Goal: Task Accomplishment & Management: Complete application form

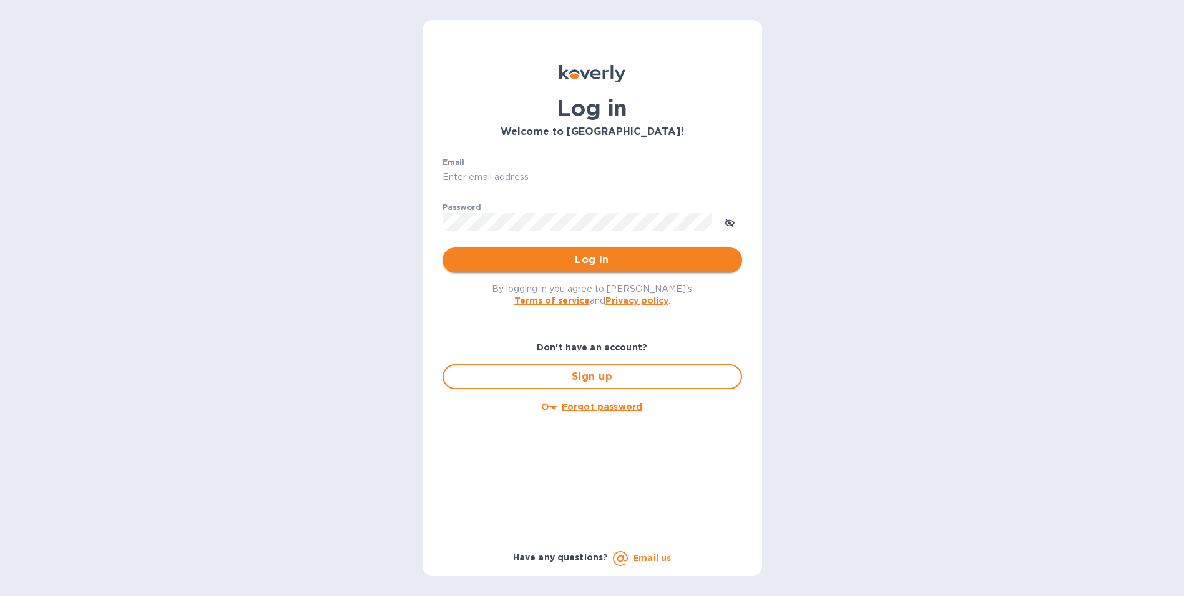
type input "[EMAIL_ADDRESS][DOMAIN_NAME]"
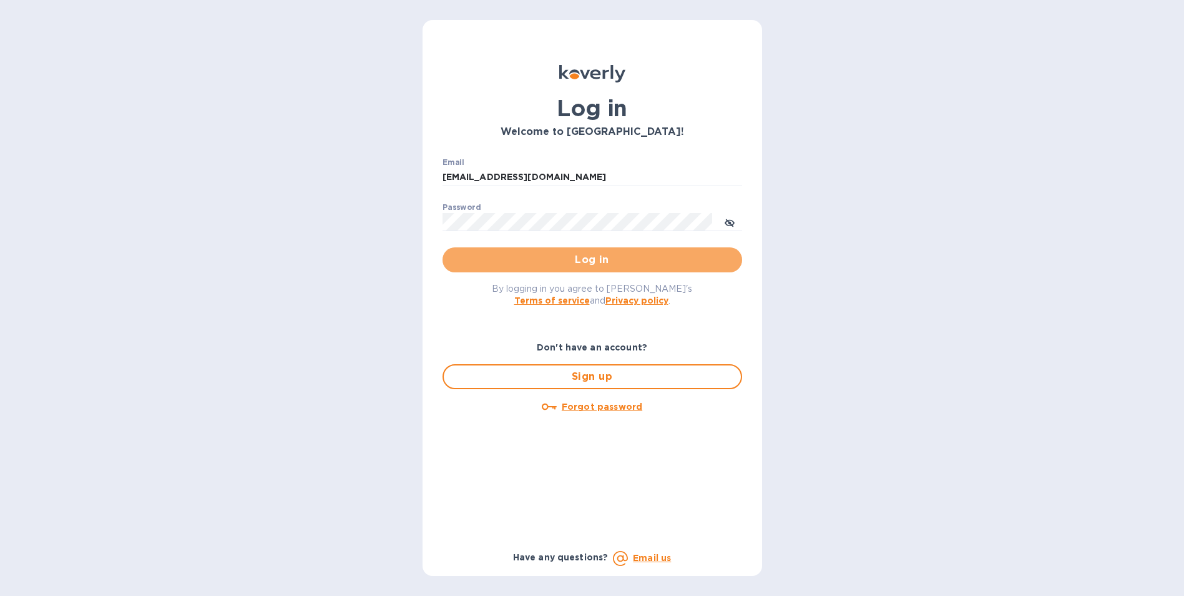
drag, startPoint x: 518, startPoint y: 258, endPoint x: 413, endPoint y: 204, distance: 118.1
click at [514, 257] on span "Log in" at bounding box center [593, 259] width 280 height 15
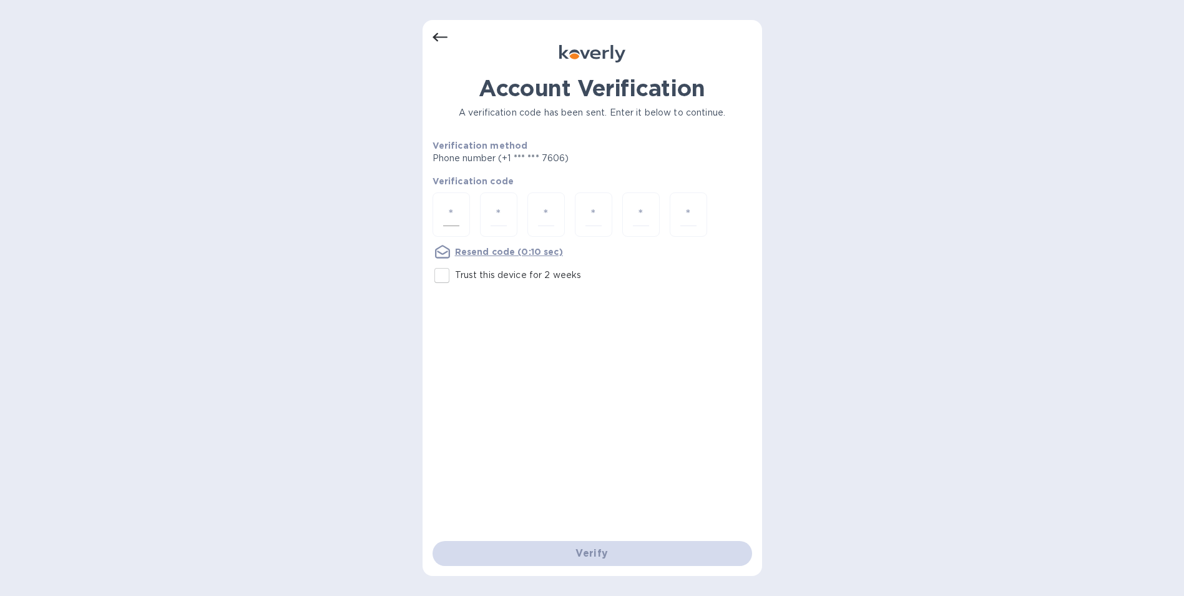
click at [454, 200] on div at bounding box center [451, 214] width 37 height 44
paste input "8"
type input "8"
type input "4"
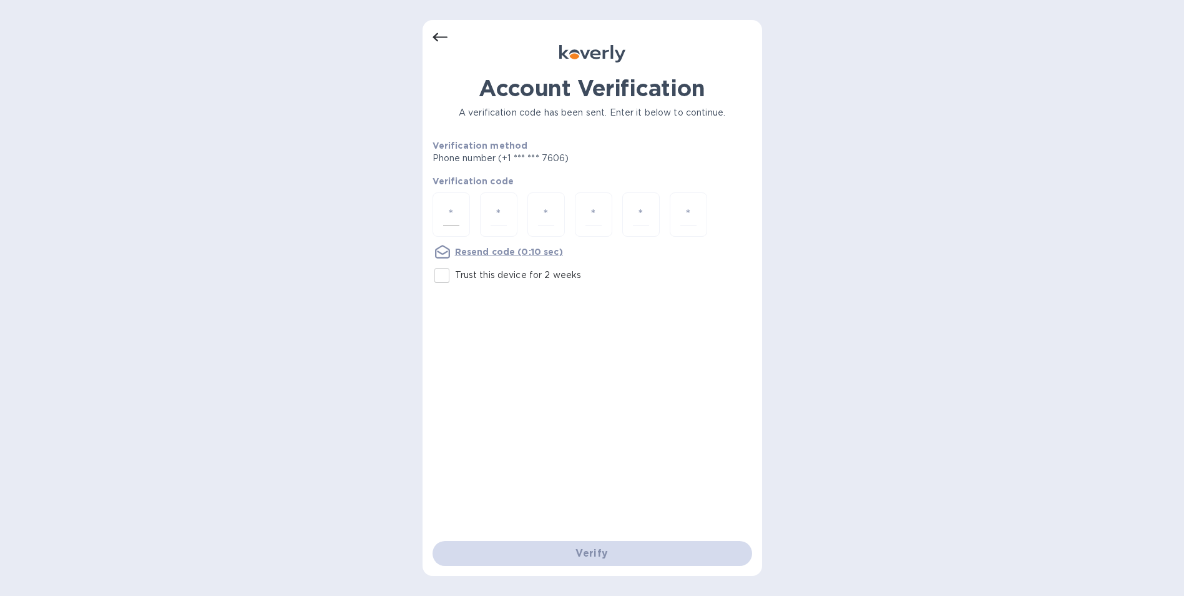
type input "6"
type input "1"
type input "2"
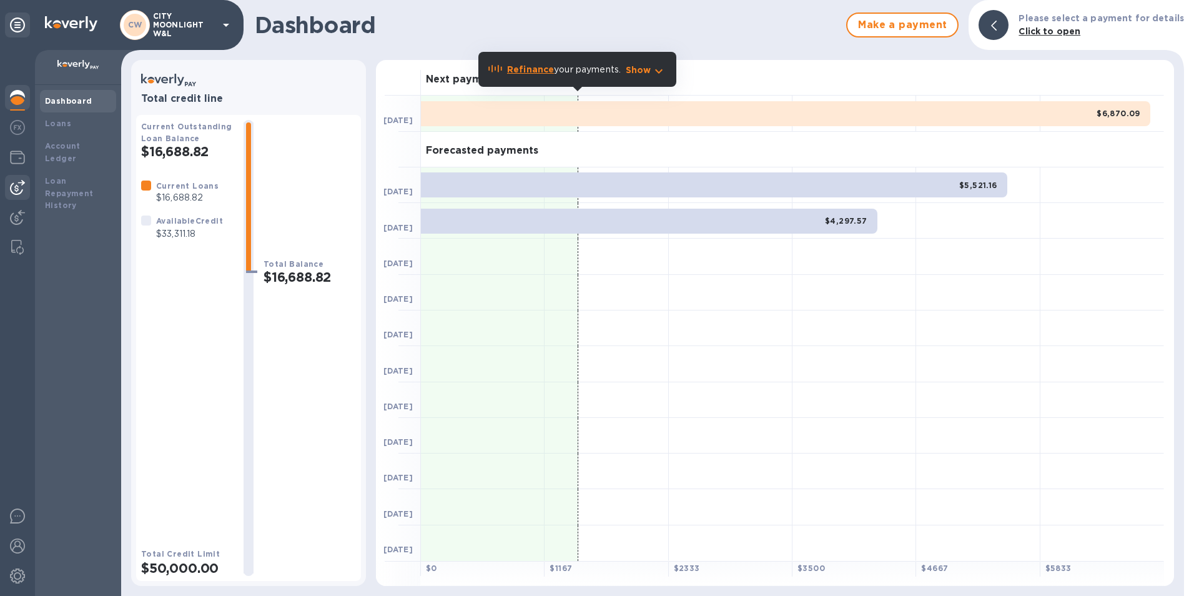
drag, startPoint x: 13, startPoint y: 189, endPoint x: 19, endPoint y: 190, distance: 6.4
click at [13, 189] on img at bounding box center [17, 187] width 15 height 15
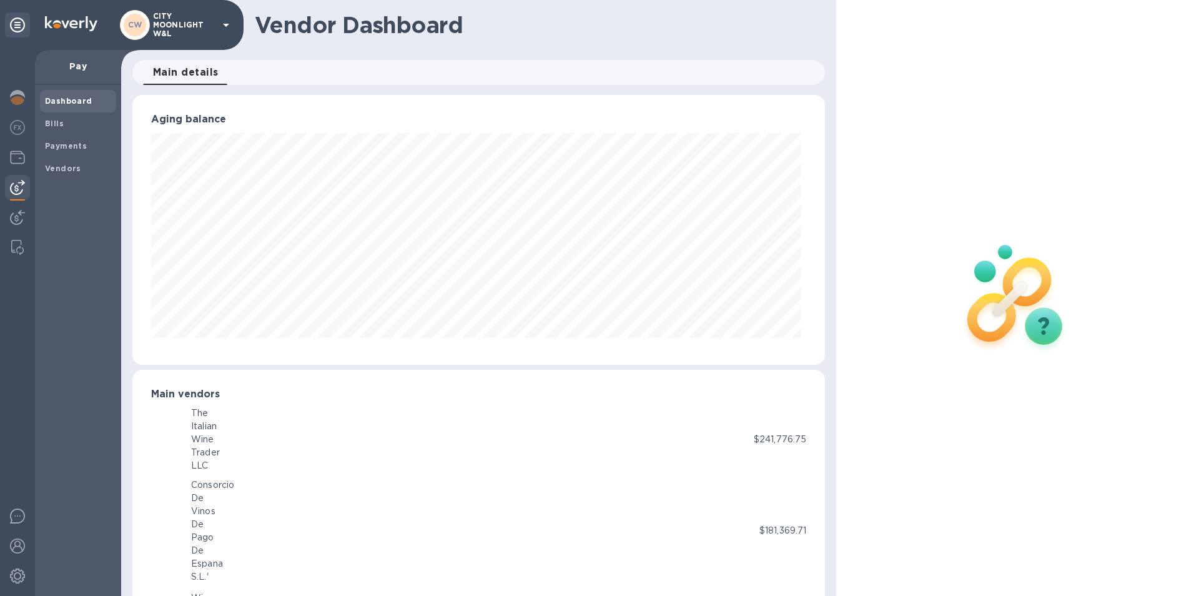
scroll to position [624029, 623611]
click at [79, 120] on span "Bills" at bounding box center [78, 123] width 66 height 12
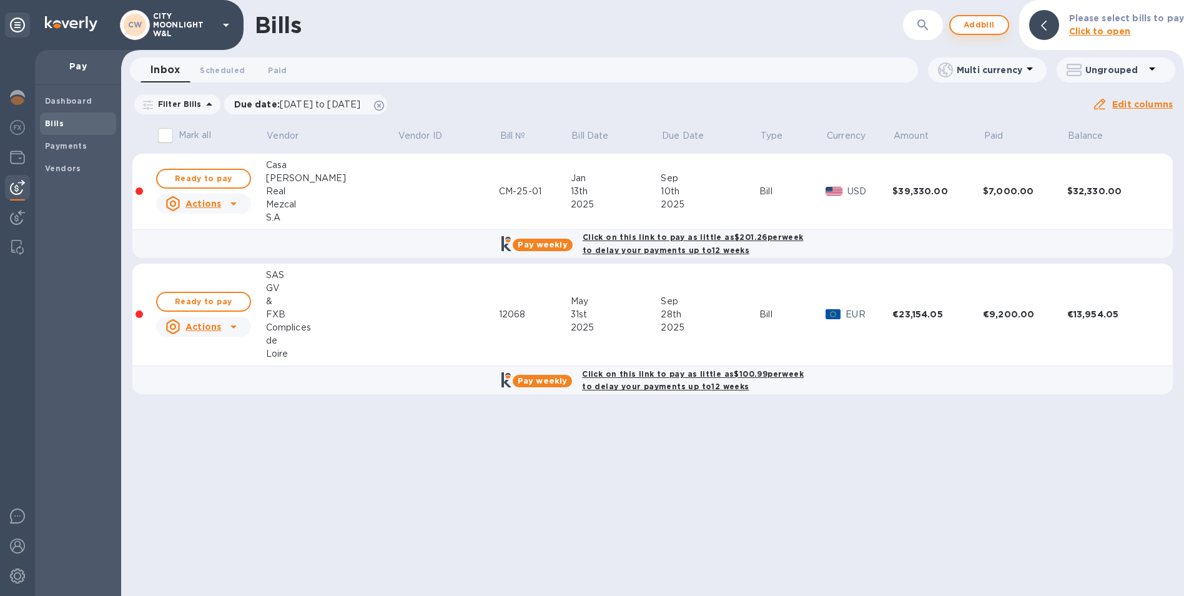
click at [991, 29] on span "Add bill" at bounding box center [978, 24] width 37 height 15
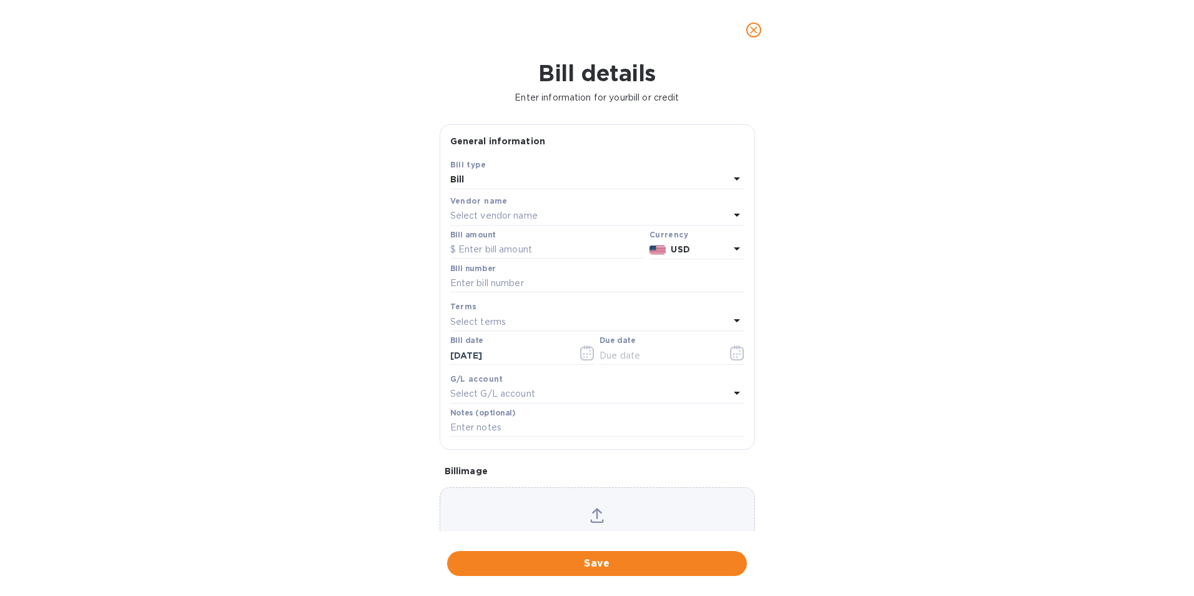
click at [548, 206] on div "Vendor name" at bounding box center [597, 200] width 294 height 13
click at [556, 214] on div "Select vendor name" at bounding box center [589, 215] width 279 height 17
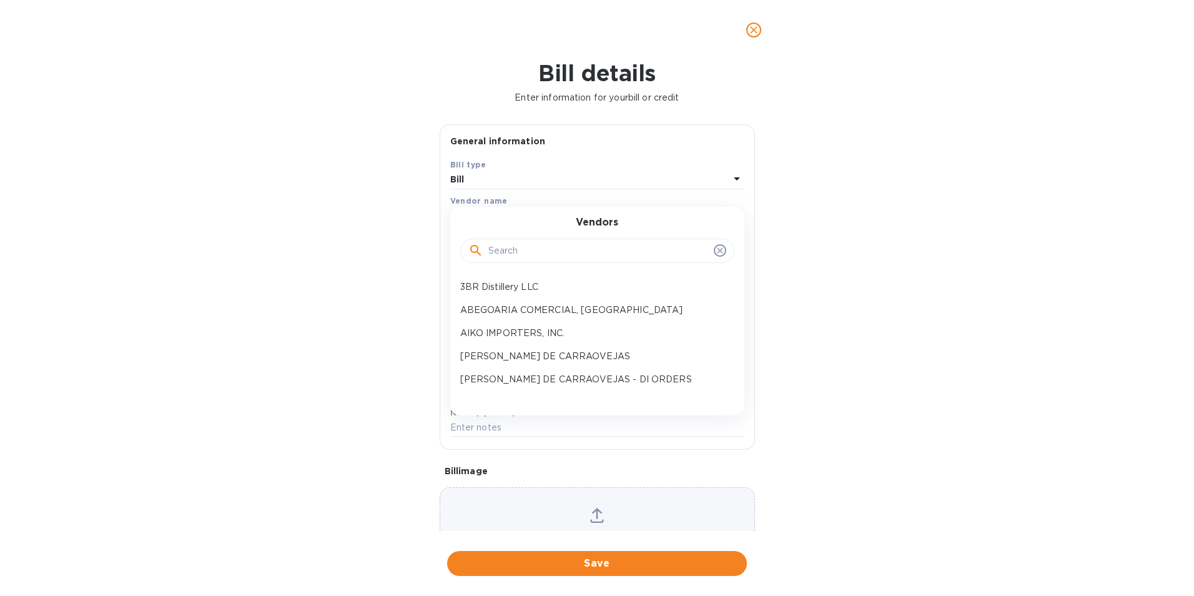
click at [509, 259] on input "text" at bounding box center [598, 251] width 220 height 19
type input "c"
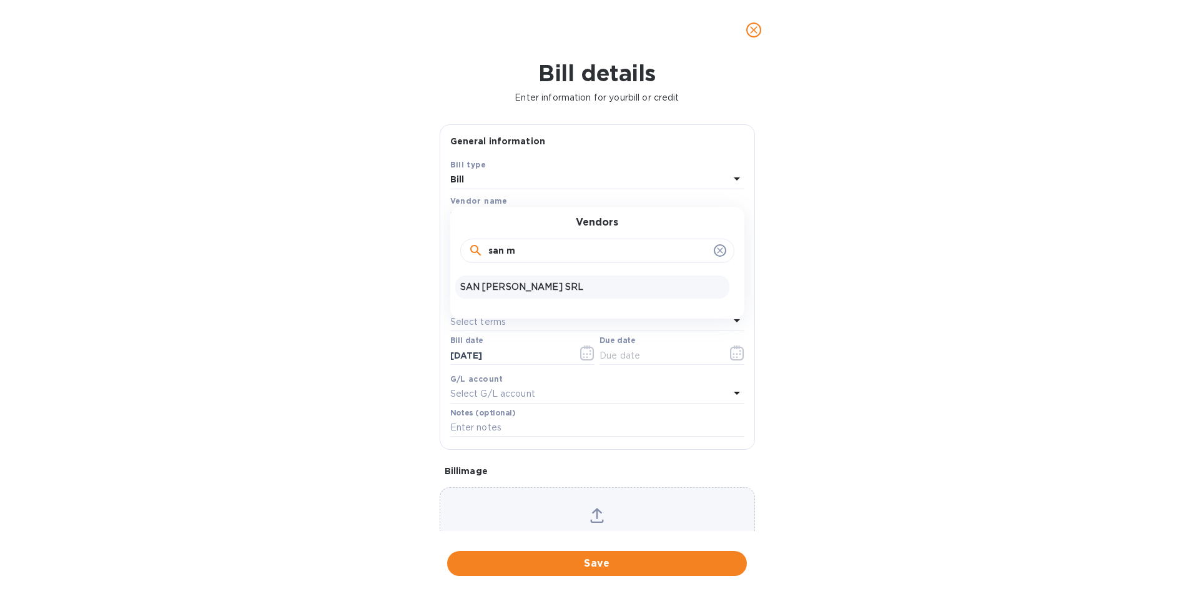
type input "san m"
click at [528, 290] on p "SAN MARTINO VINI SRL" at bounding box center [592, 286] width 264 height 13
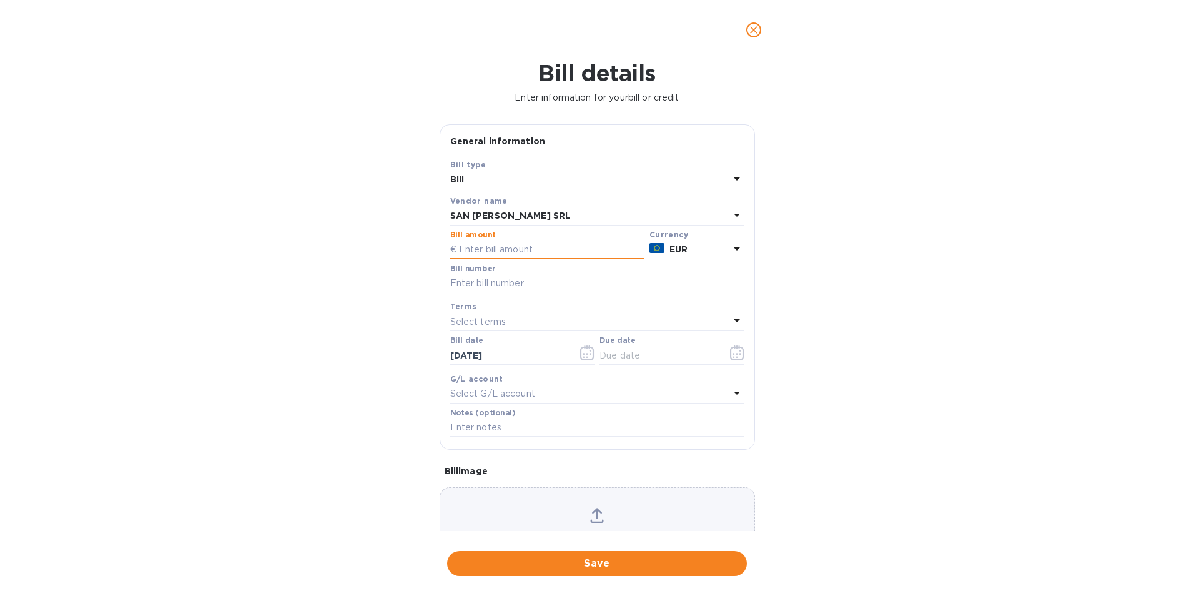
click at [549, 257] on input "text" at bounding box center [547, 249] width 194 height 19
type input "7,704.8"
click at [474, 290] on input "text" at bounding box center [597, 283] width 294 height 19
click at [483, 280] on input "text" at bounding box center [597, 283] width 294 height 19
paste input "164/2"
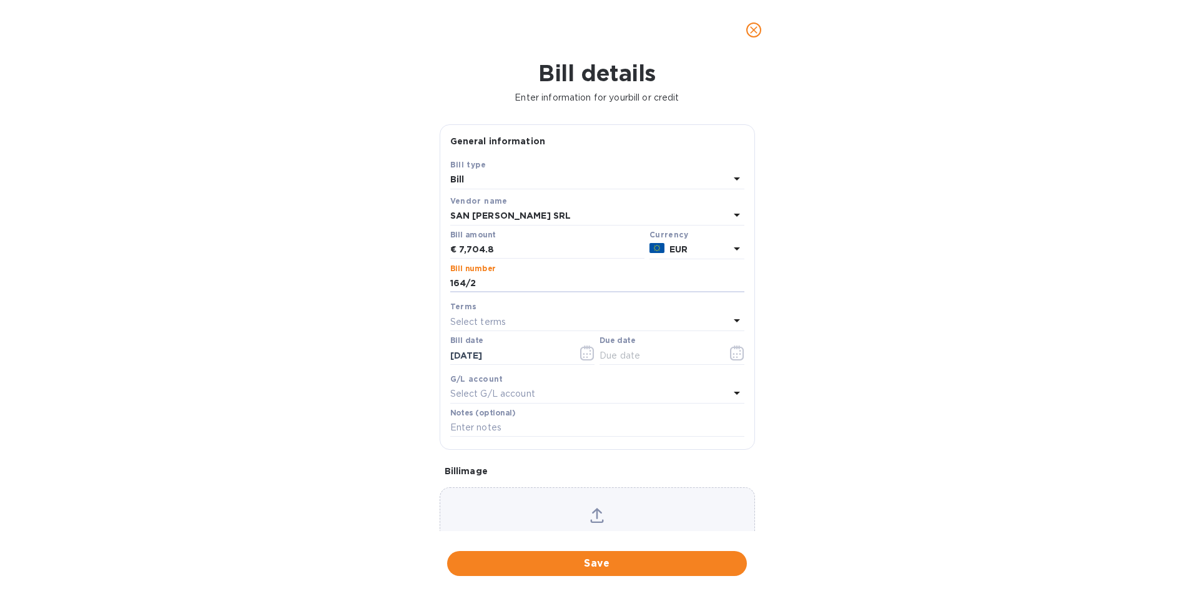
type input "164/2"
click at [488, 320] on p "Select terms" at bounding box center [478, 321] width 56 height 13
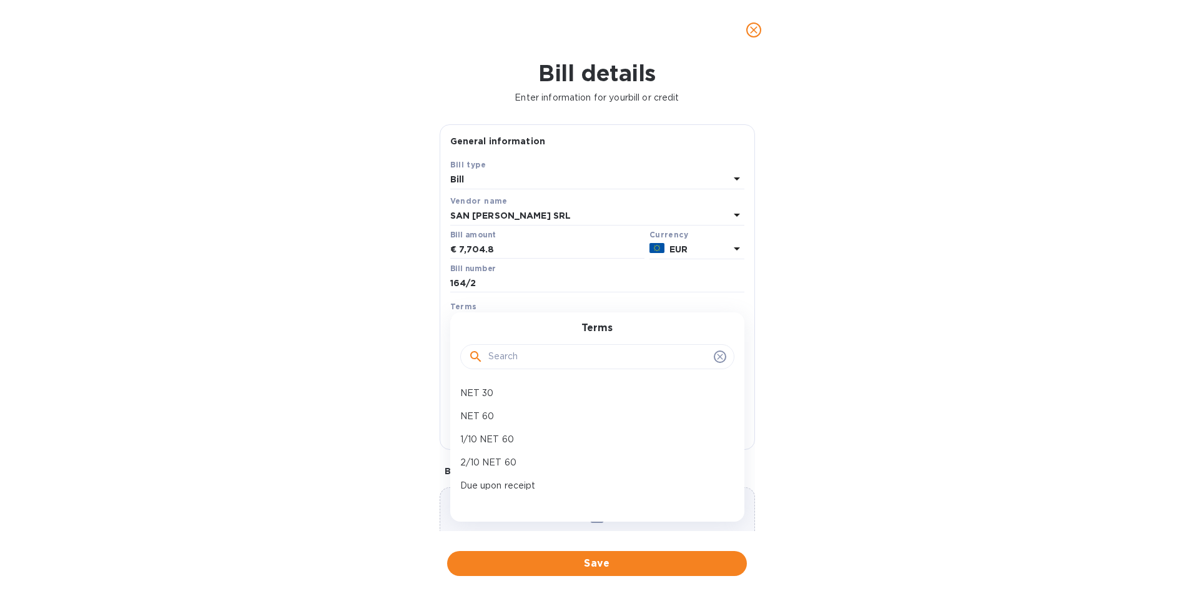
click at [609, 338] on div at bounding box center [597, 355] width 274 height 42
drag, startPoint x: 863, startPoint y: 326, endPoint x: 852, endPoint y: 321, distance: 11.7
click at [861, 324] on div "Bill details Enter information for your bill or credit General information Save…" at bounding box center [597, 328] width 1194 height 536
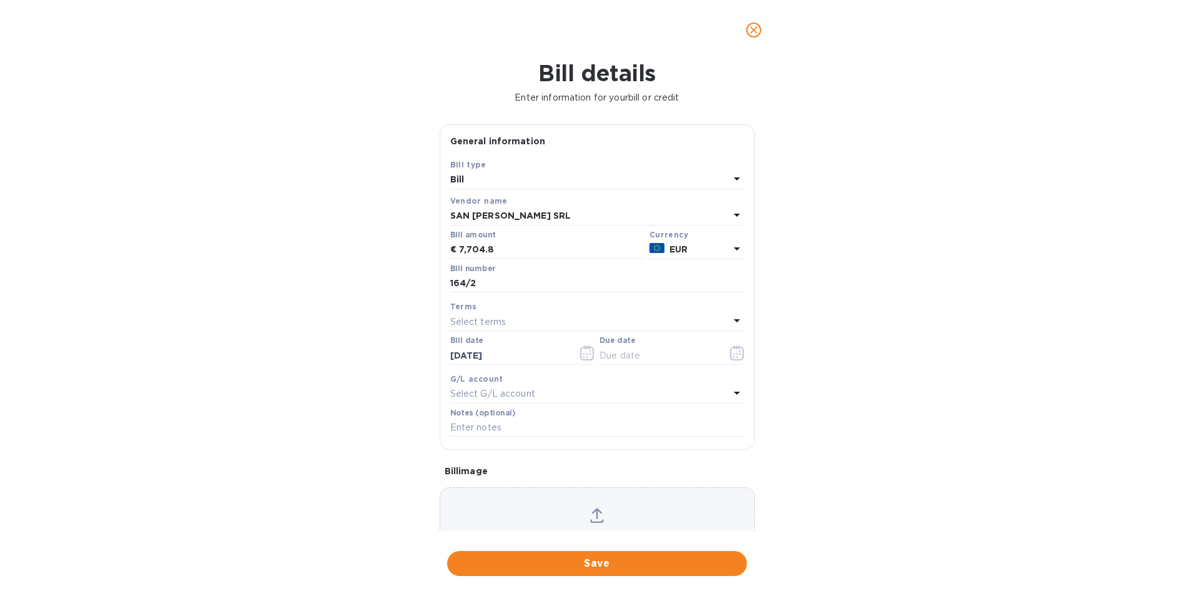
click at [506, 320] on div "Select terms" at bounding box center [589, 321] width 279 height 17
click at [506, 443] on p "NET 120" at bounding box center [592, 443] width 264 height 13
type input "02/07/2026"
click at [506, 361] on input "10/10/2025" at bounding box center [509, 355] width 118 height 19
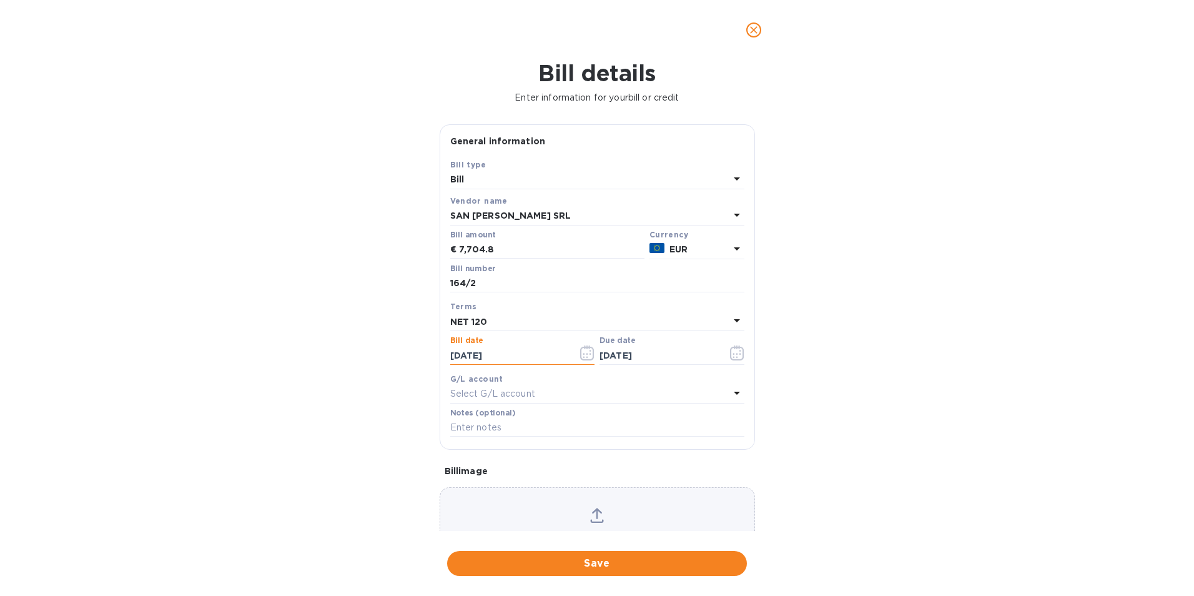
click at [585, 352] on icon "button" at bounding box center [587, 352] width 14 height 15
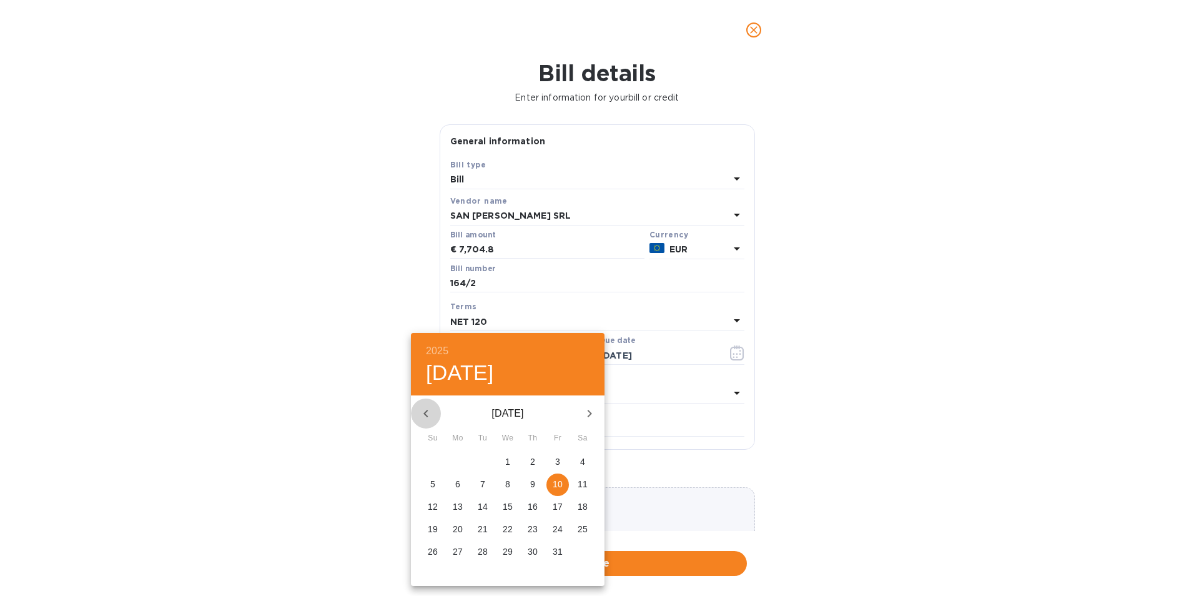
click at [430, 413] on icon "button" at bounding box center [425, 413] width 15 height 15
click at [433, 416] on icon "button" at bounding box center [425, 413] width 15 height 15
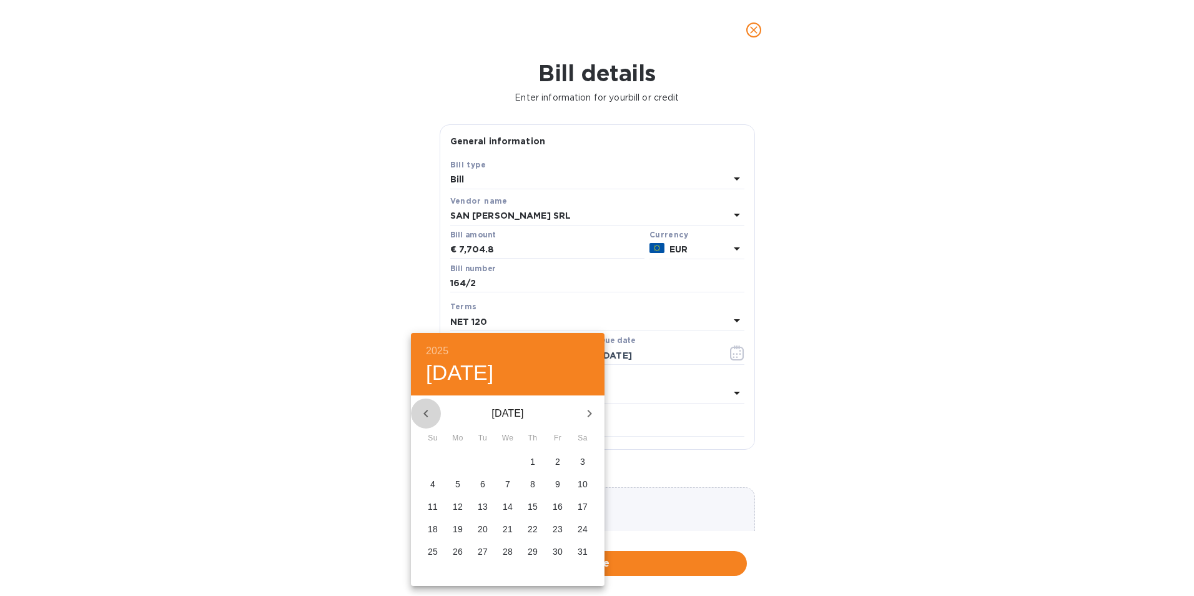
click at [433, 416] on icon "button" at bounding box center [425, 413] width 15 height 15
click at [593, 418] on icon "button" at bounding box center [589, 413] width 15 height 15
click at [553, 483] on p "11" at bounding box center [558, 484] width 10 height 12
type input "04/11/2025"
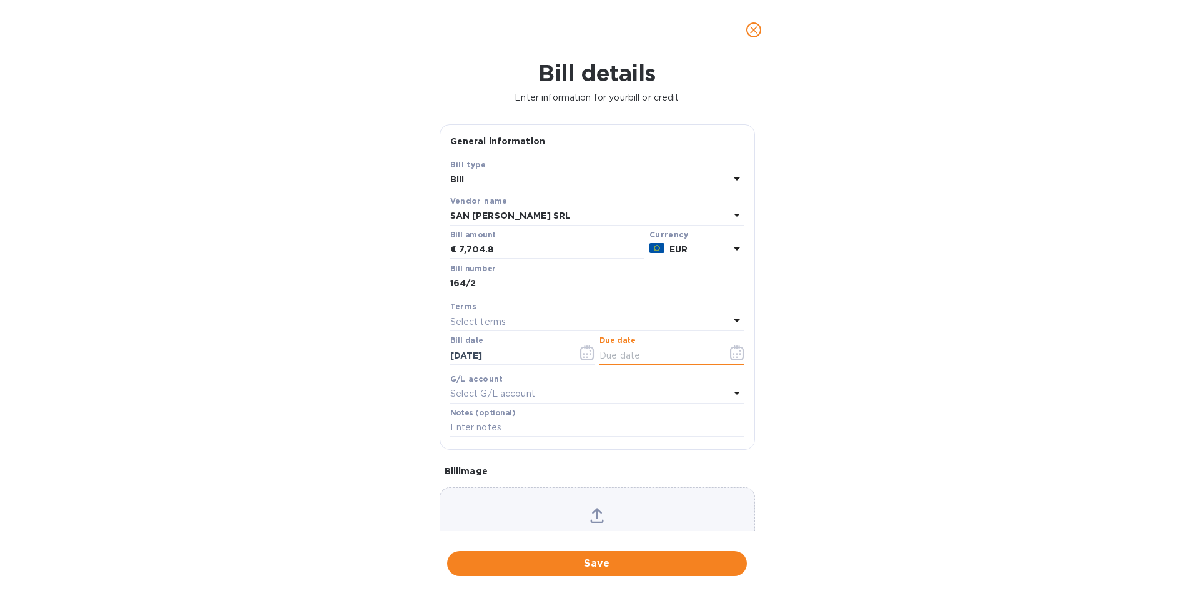
click at [652, 353] on input "text" at bounding box center [658, 355] width 118 height 19
click at [733, 355] on icon "button" at bounding box center [737, 352] width 14 height 15
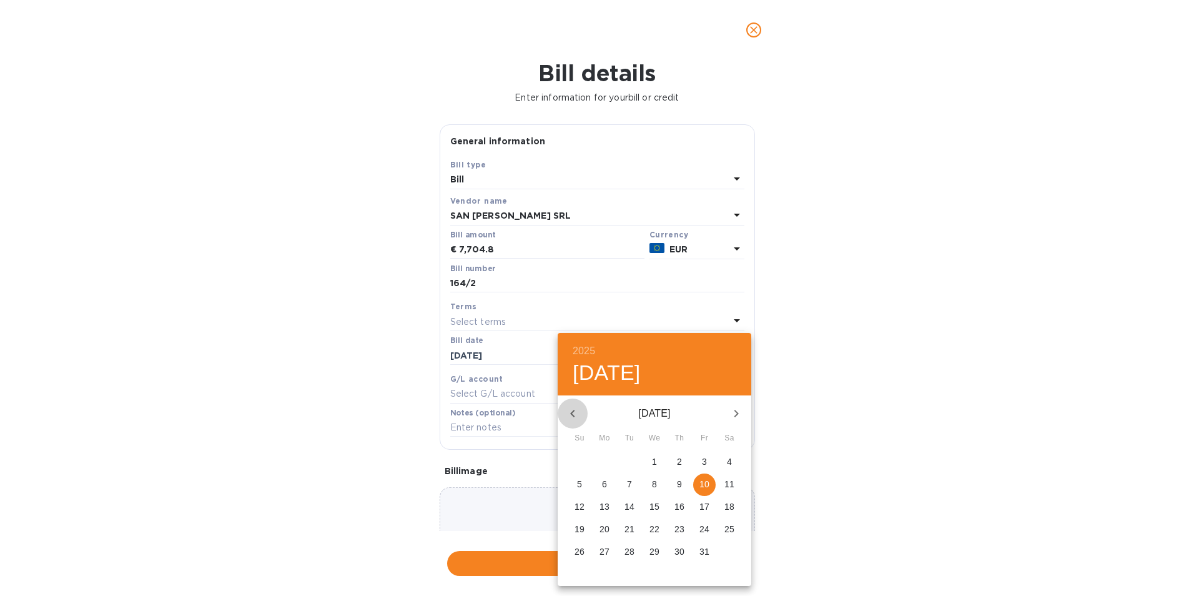
click at [573, 414] on icon "button" at bounding box center [572, 413] width 15 height 15
click at [725, 483] on span "9" at bounding box center [729, 484] width 22 height 12
type input "08/09/2025"
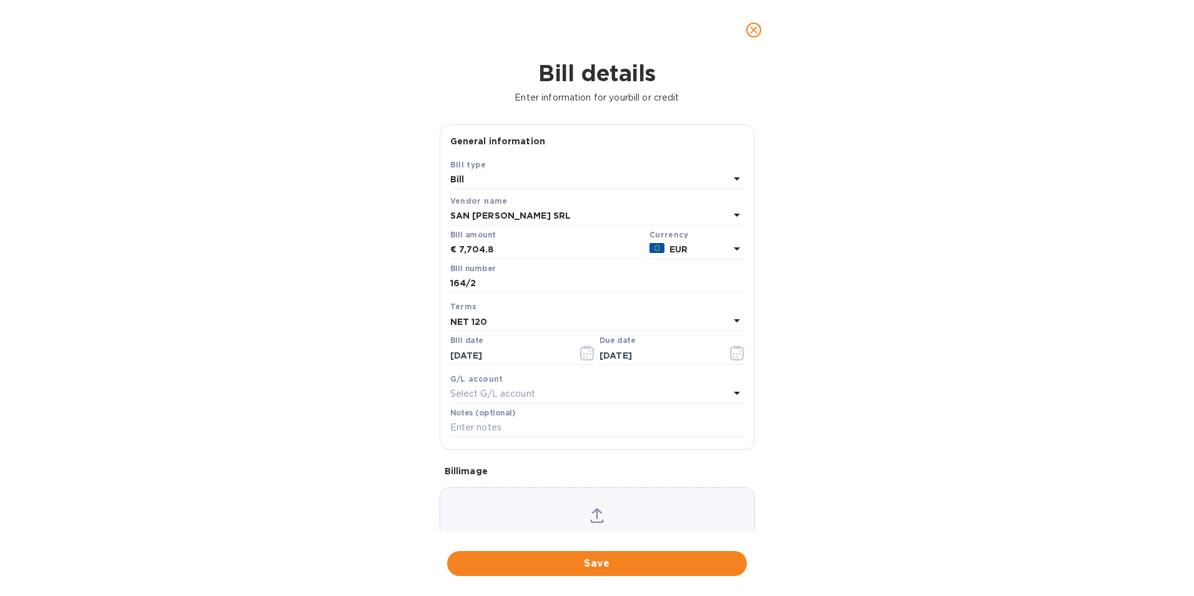
click at [539, 401] on div "Select G/L account" at bounding box center [589, 393] width 279 height 17
click at [921, 415] on div "Bill details Enter information for your bill or credit General information Save…" at bounding box center [597, 328] width 1194 height 536
click at [528, 431] on input "text" at bounding box center [597, 427] width 294 height 19
type input "City Moonlight Payment"
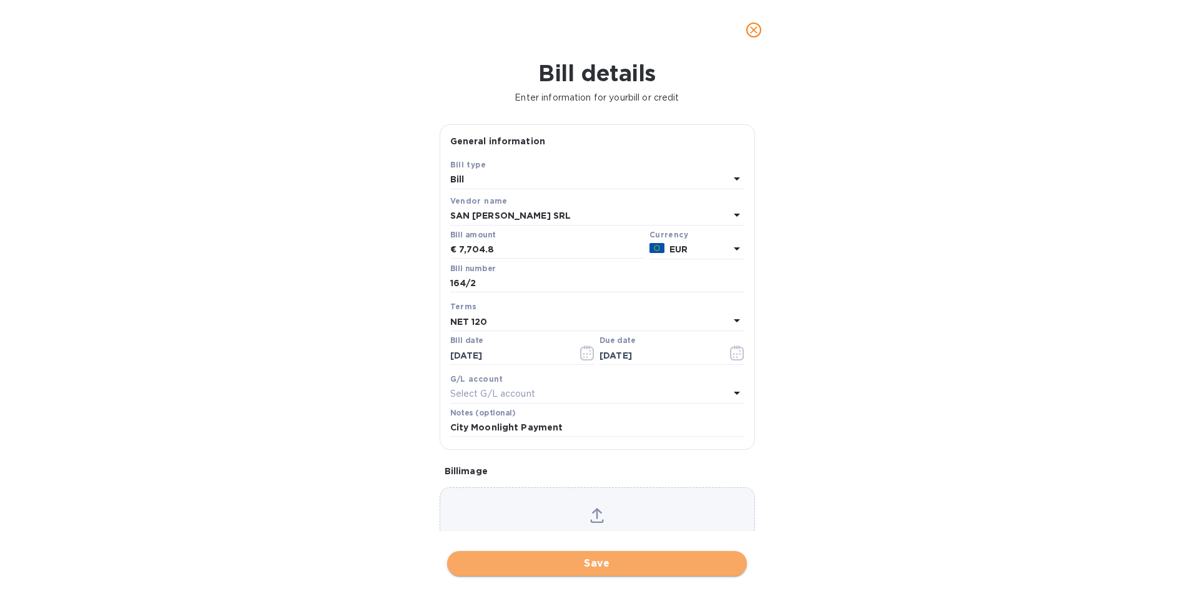
click at [589, 555] on button "Save" at bounding box center [597, 563] width 300 height 25
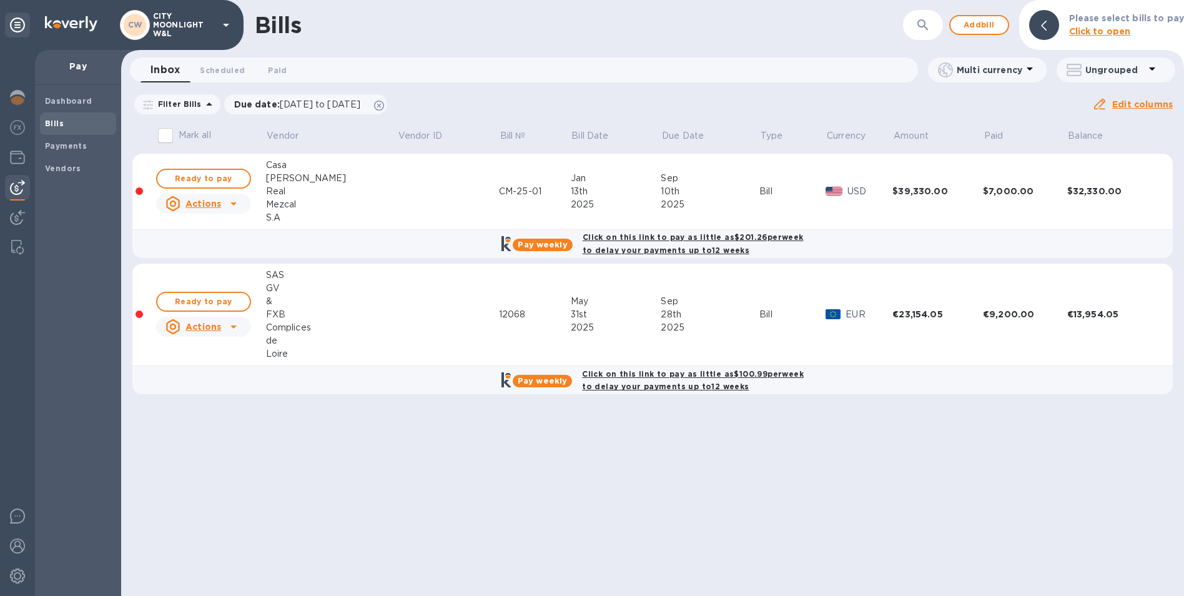
click at [67, 125] on span "Bills" at bounding box center [78, 123] width 66 height 12
click at [72, 156] on div "Payments" at bounding box center [78, 146] width 76 height 22
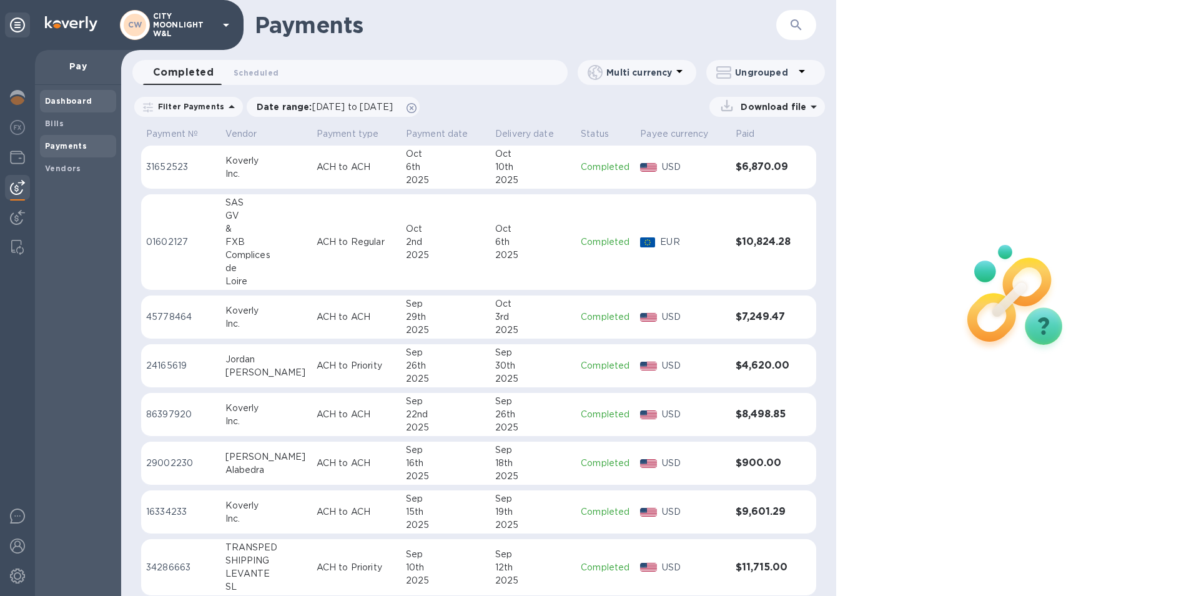
click at [74, 107] on span "Dashboard" at bounding box center [68, 101] width 47 height 12
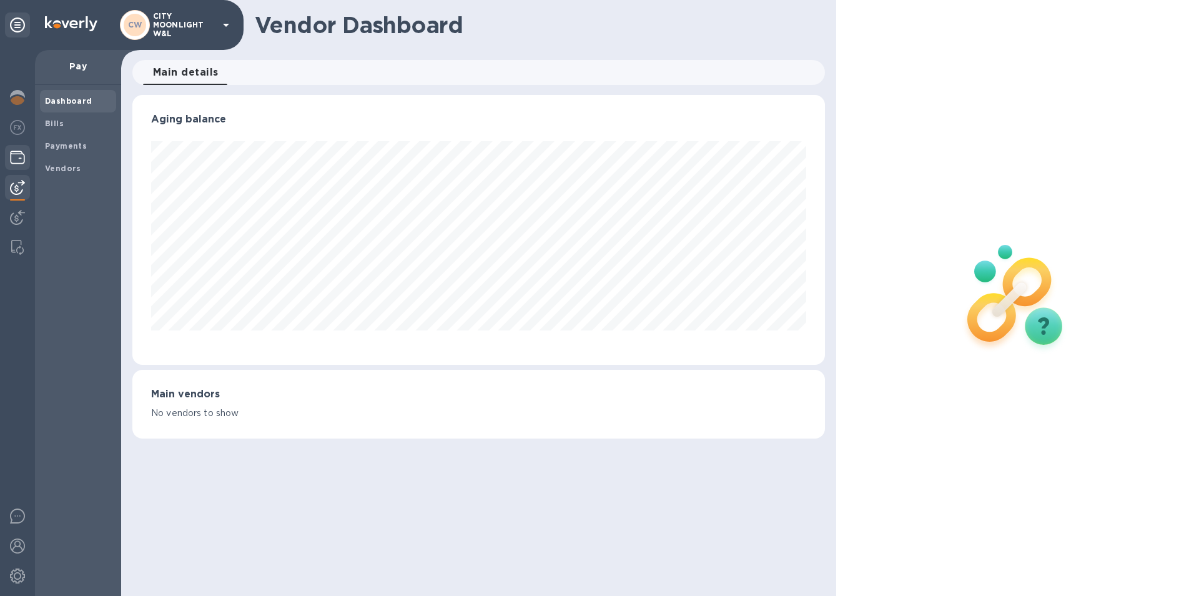
scroll to position [270, 693]
click at [18, 219] on img at bounding box center [17, 217] width 15 height 15
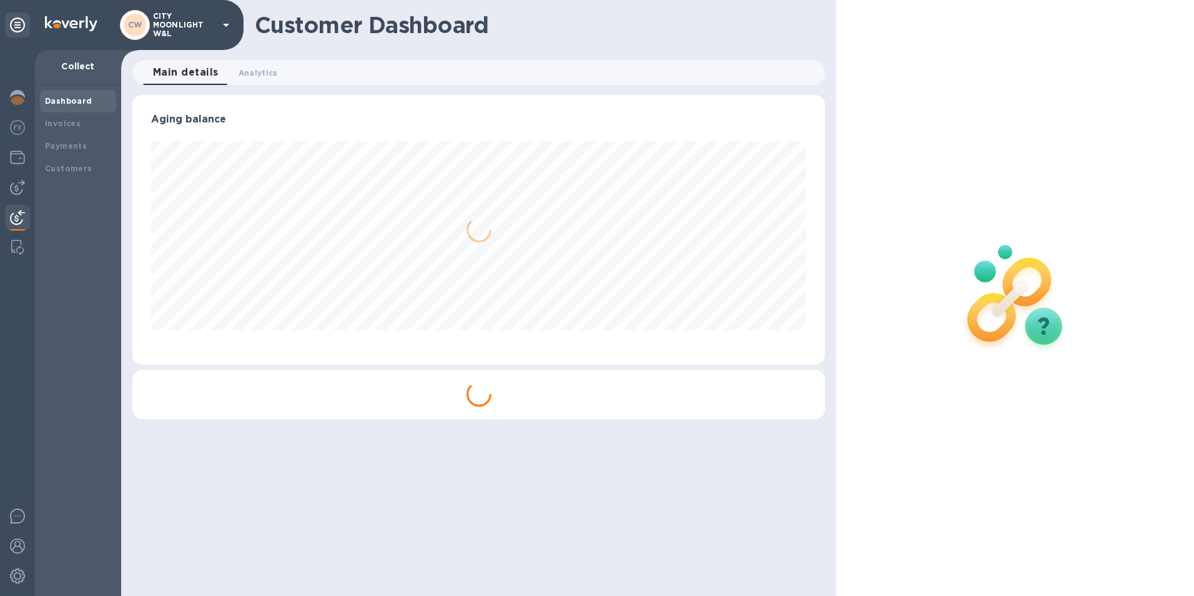
scroll to position [270, 693]
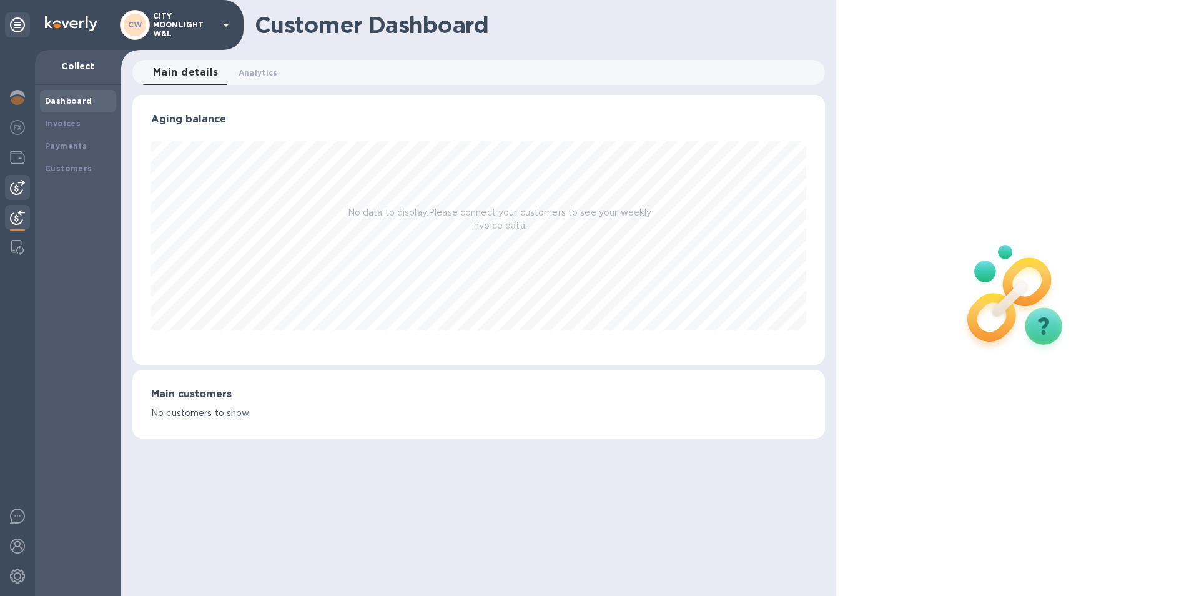
click at [19, 184] on img at bounding box center [17, 187] width 15 height 15
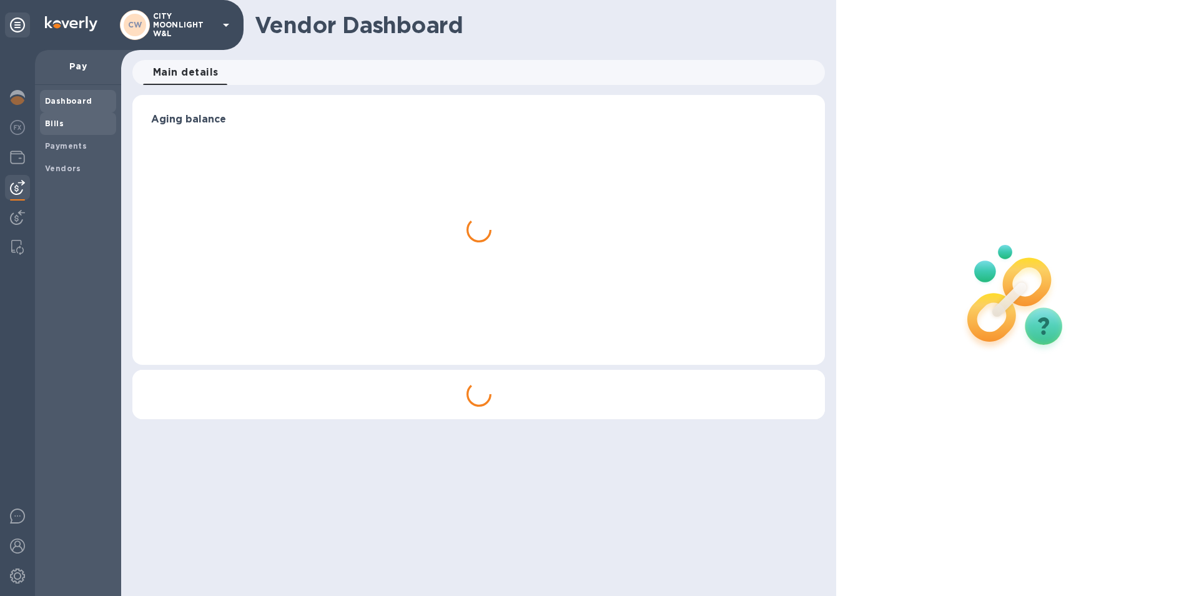
click at [53, 123] on b "Bills" at bounding box center [54, 123] width 19 height 9
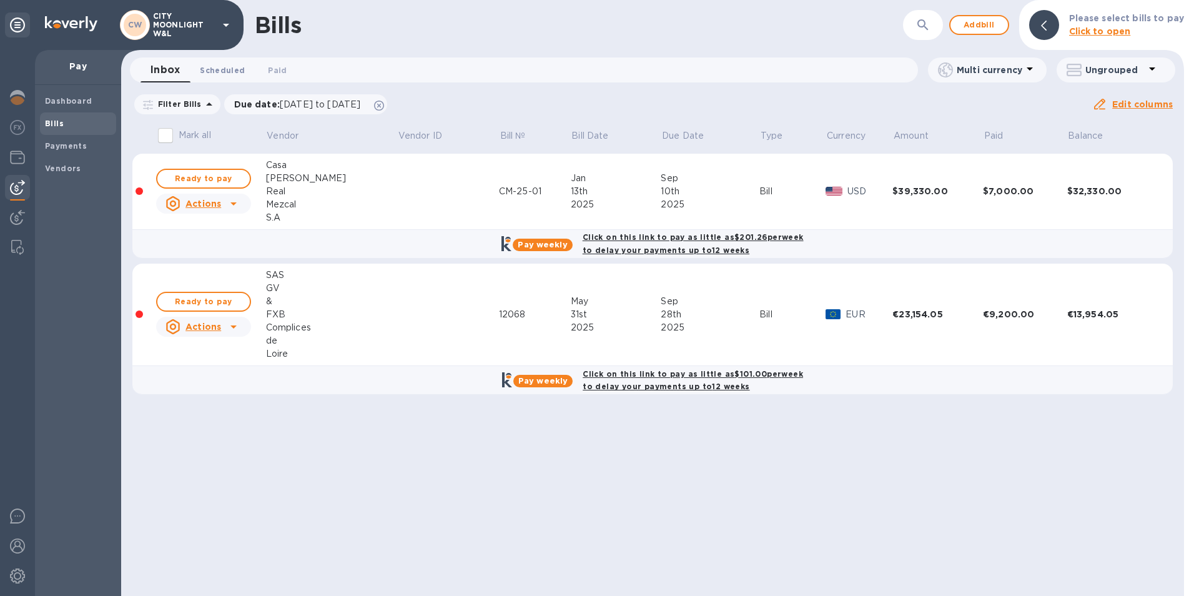
click at [212, 70] on span "Scheduled 0" at bounding box center [222, 70] width 45 height 13
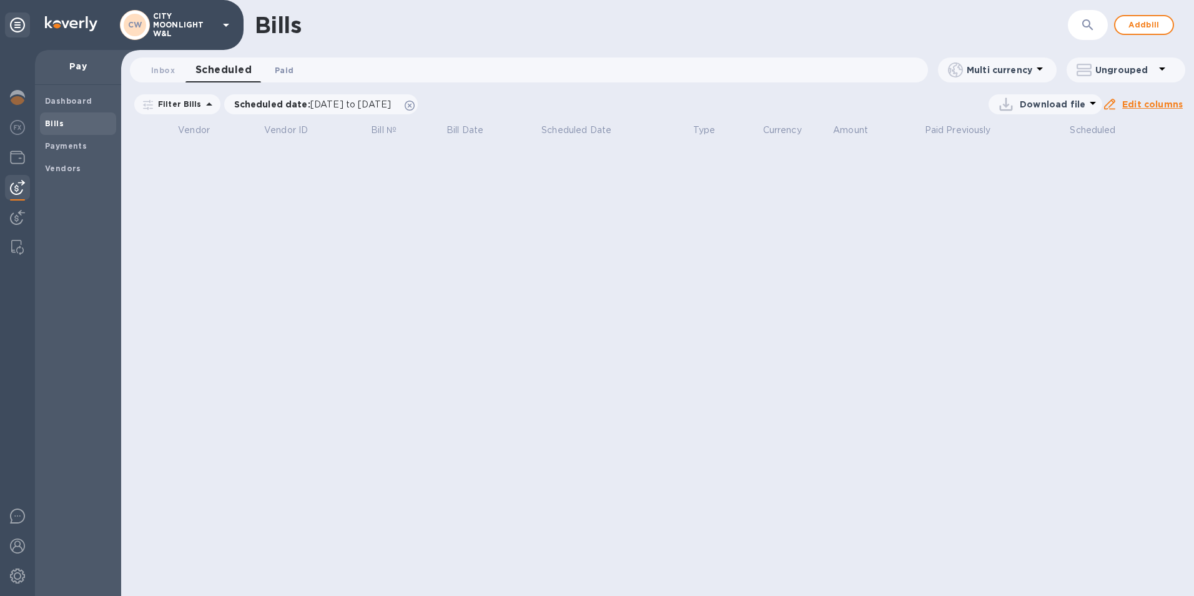
click at [278, 66] on span "Paid 0" at bounding box center [284, 70] width 19 height 13
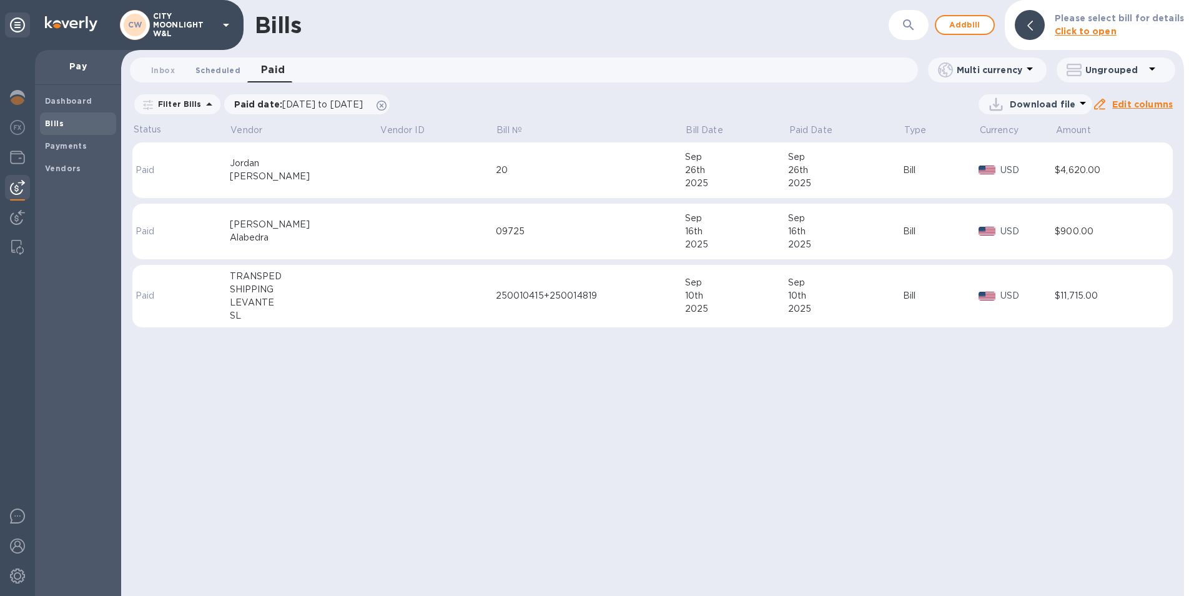
click at [205, 71] on span "Scheduled 0" at bounding box center [217, 70] width 45 height 13
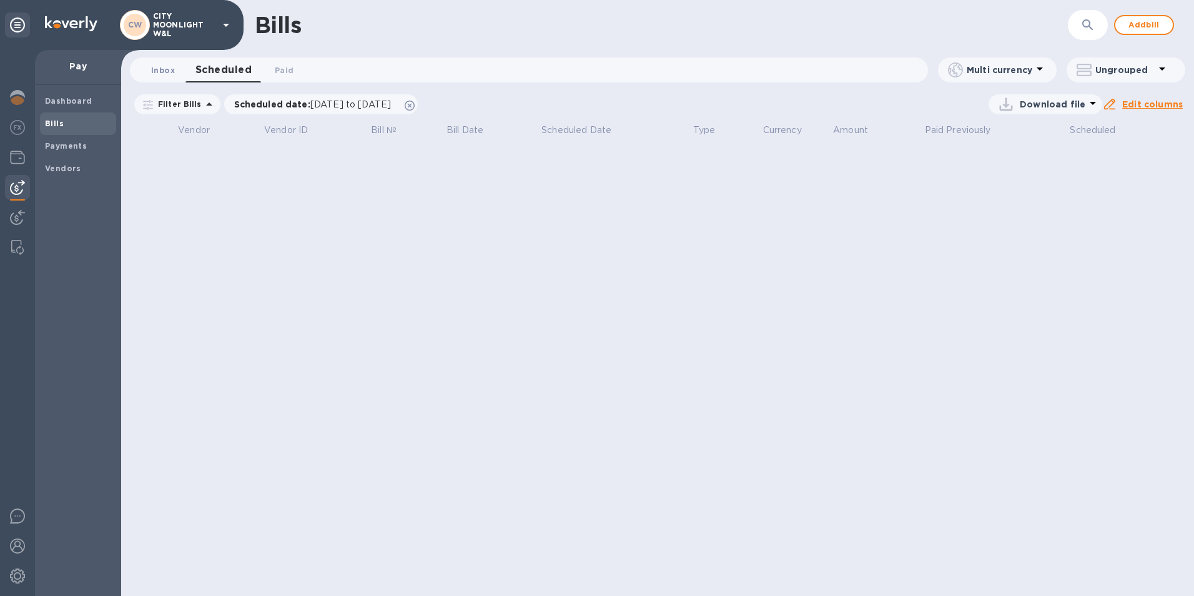
click at [168, 69] on span "Inbox 0" at bounding box center [163, 70] width 24 height 13
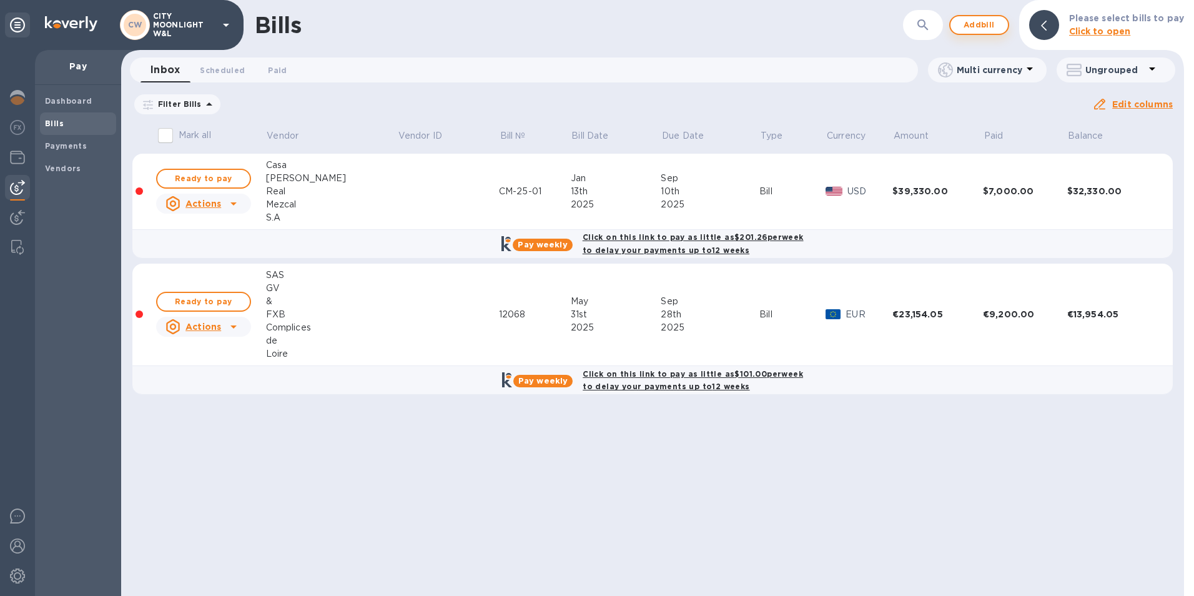
click at [990, 26] on span "Add bill" at bounding box center [978, 24] width 37 height 15
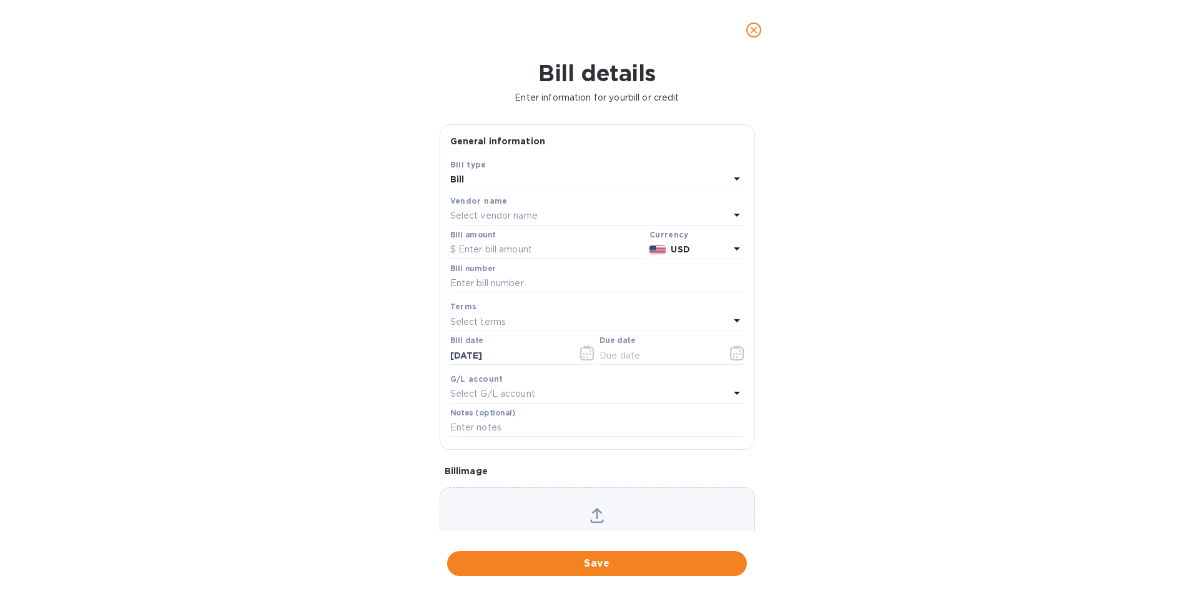
click at [535, 211] on p "Select vendor name" at bounding box center [493, 215] width 87 height 13
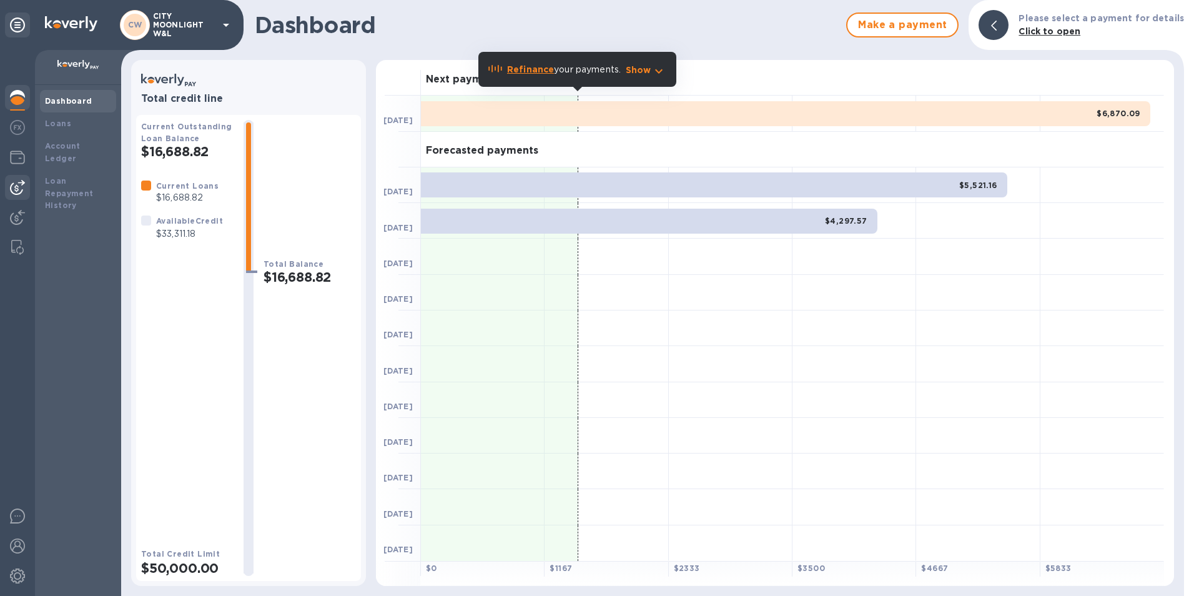
click at [17, 191] on img at bounding box center [17, 187] width 15 height 15
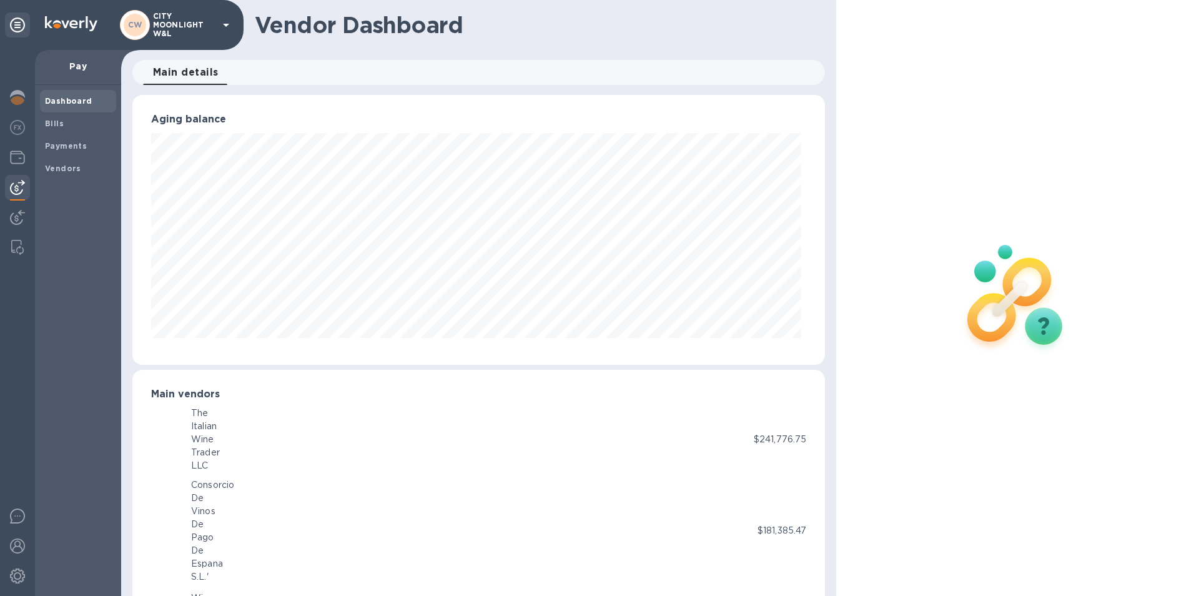
scroll to position [624029, 623611]
click at [20, 225] on div at bounding box center [17, 218] width 25 height 27
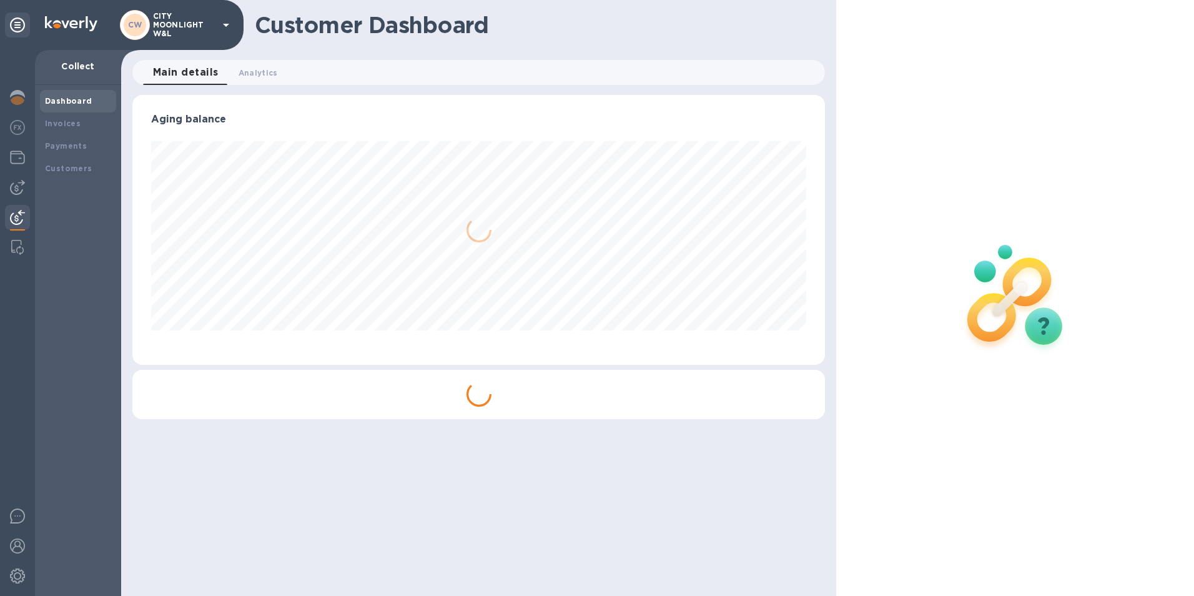
scroll to position [270, 693]
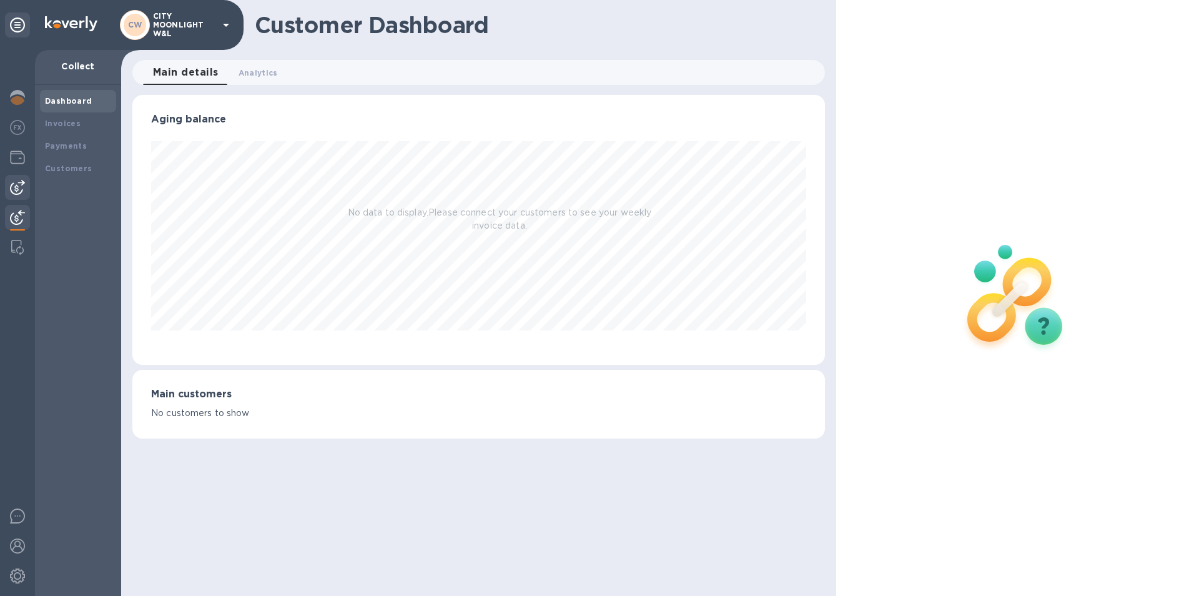
click at [14, 189] on img at bounding box center [17, 187] width 15 height 15
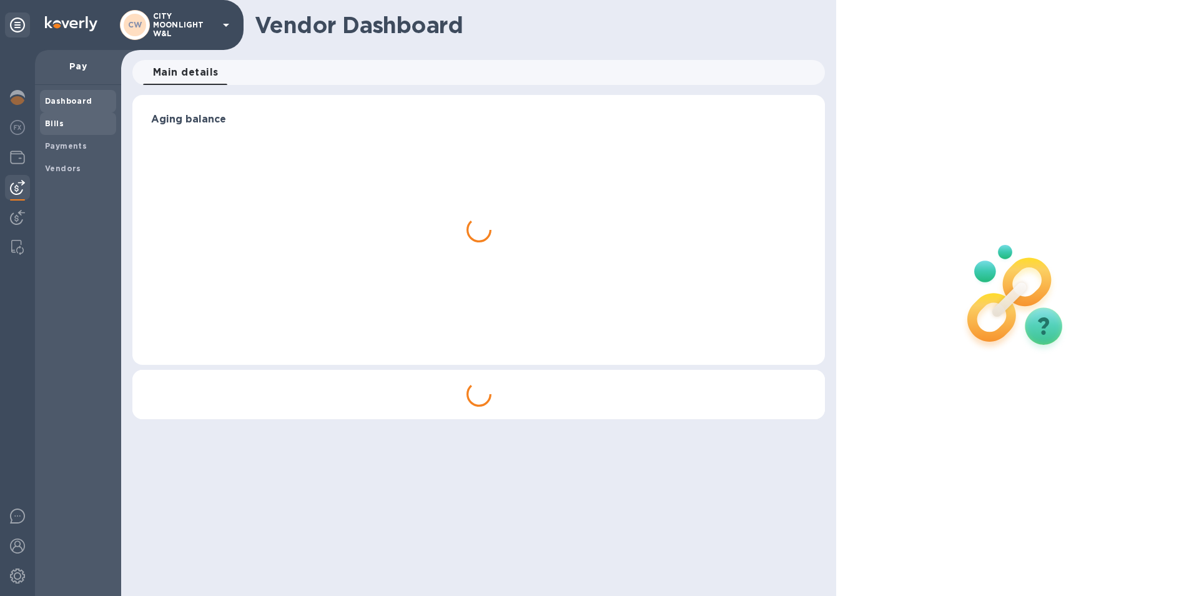
click at [82, 113] on div "Bills" at bounding box center [78, 123] width 76 height 22
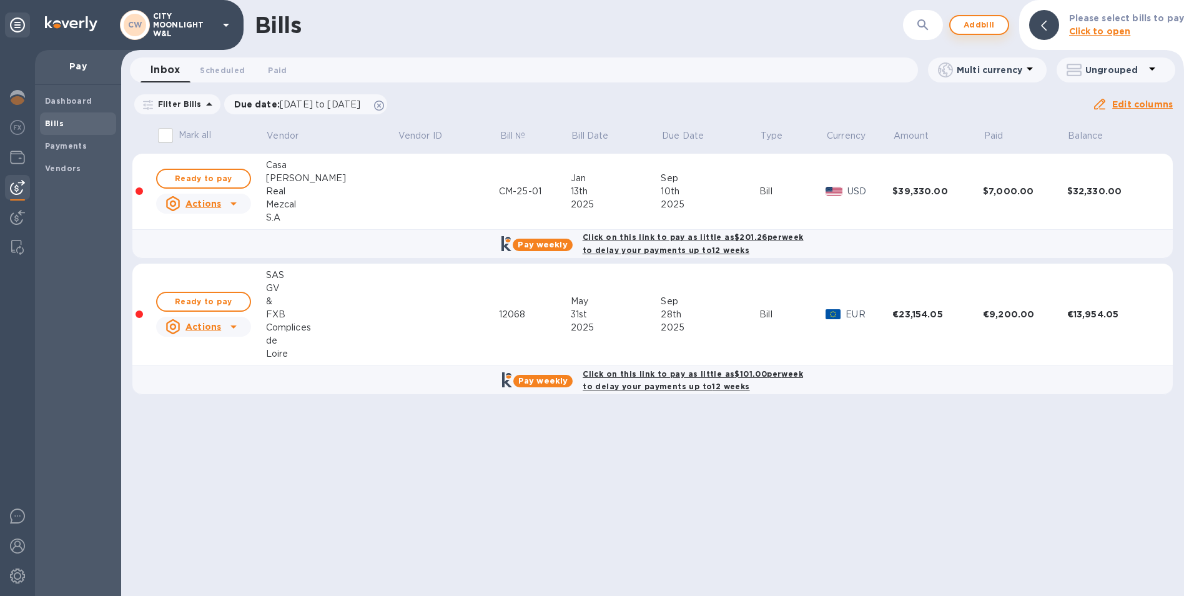
click at [991, 29] on span "Add bill" at bounding box center [978, 24] width 37 height 15
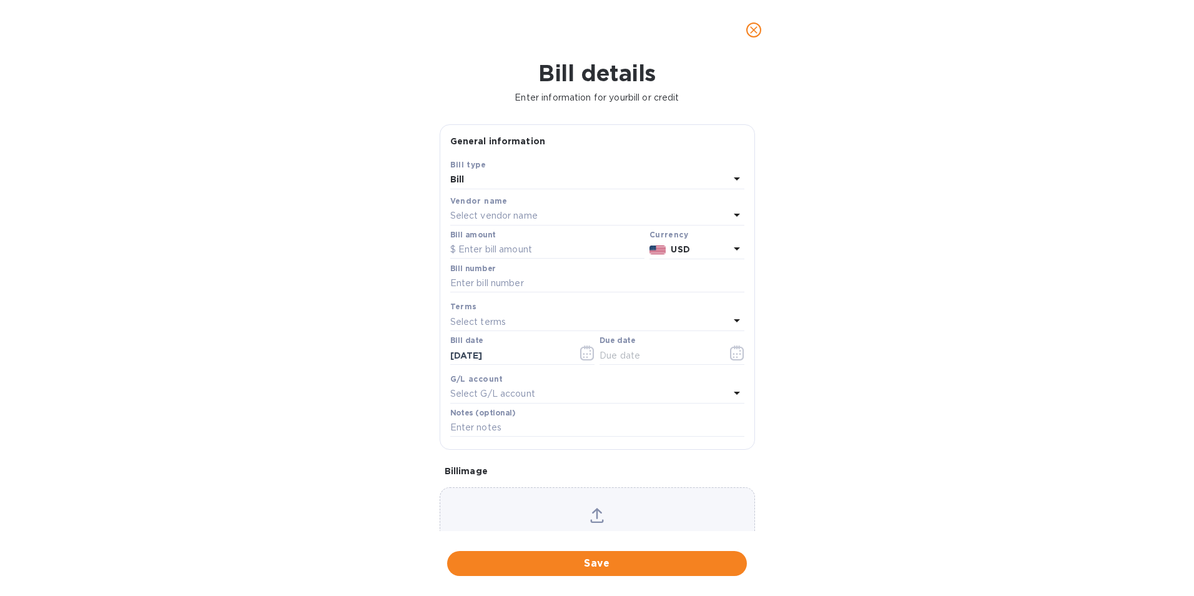
click at [498, 215] on p "Select vendor name" at bounding box center [493, 215] width 87 height 13
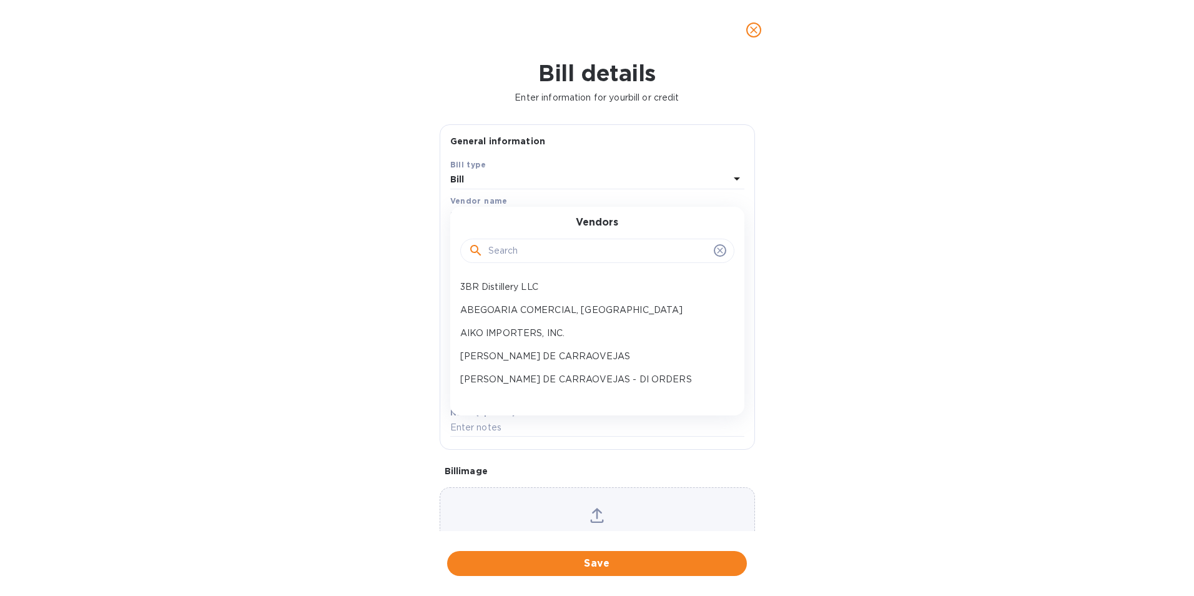
click at [512, 248] on input "text" at bounding box center [598, 251] width 220 height 19
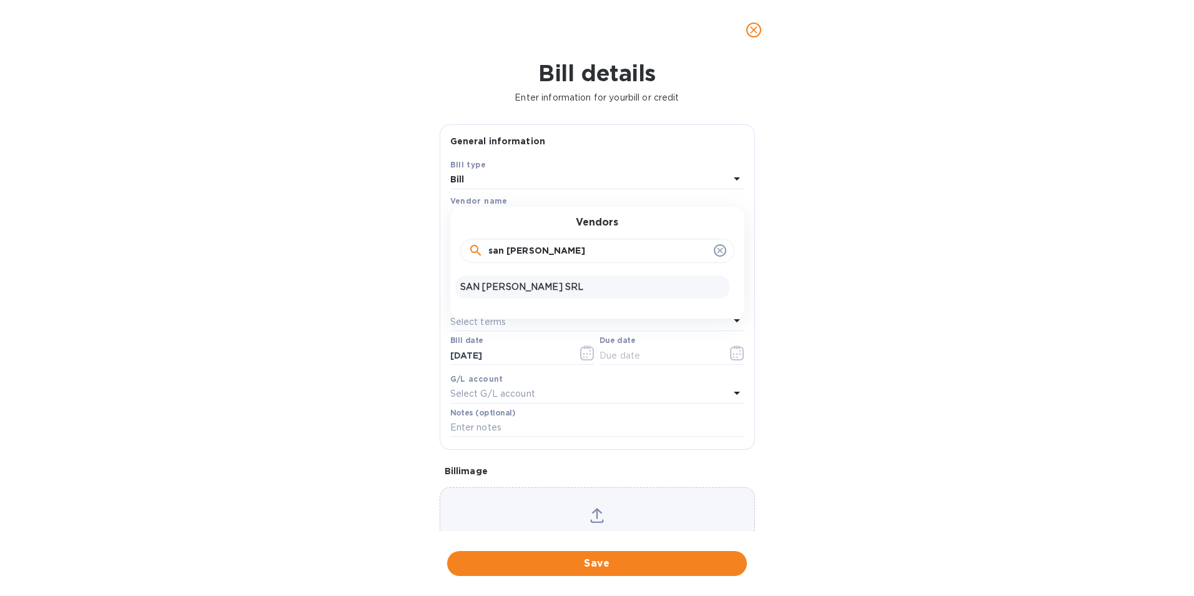
type input "san martino"
click at [524, 287] on p "SAN MARTINO VINI SRL" at bounding box center [592, 286] width 264 height 13
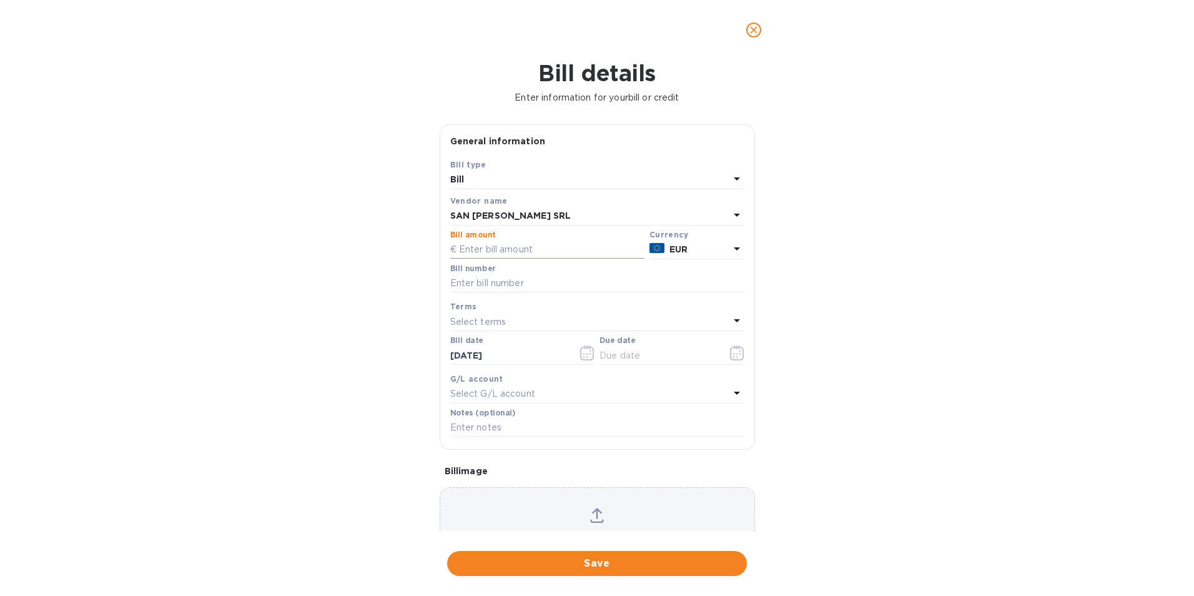
click at [524, 247] on input "text" at bounding box center [547, 249] width 194 height 19
click at [518, 248] on input "text" at bounding box center [547, 249] width 194 height 19
type input "7,704.8"
click at [507, 285] on input "text" at bounding box center [597, 283] width 294 height 19
click at [471, 277] on input "text" at bounding box center [597, 283] width 294 height 19
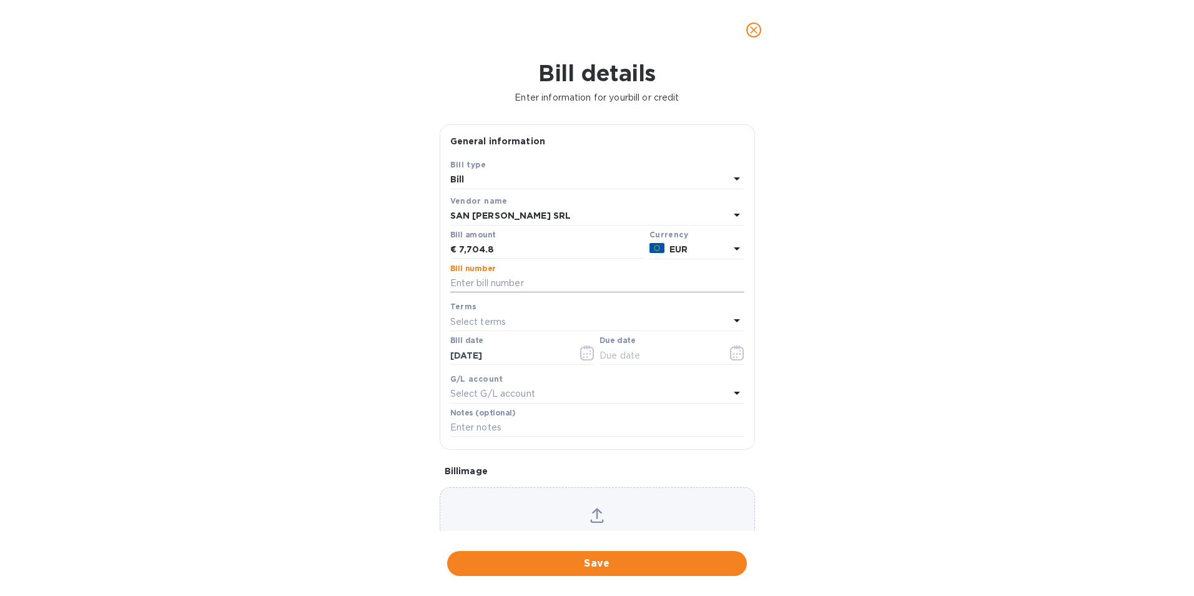
paste input "164/2"
type input "164/2"
click at [383, 331] on div "Bill details Enter information for your bill or credit General information Save…" at bounding box center [597, 328] width 1194 height 536
click at [468, 317] on p "Select terms" at bounding box center [478, 321] width 56 height 13
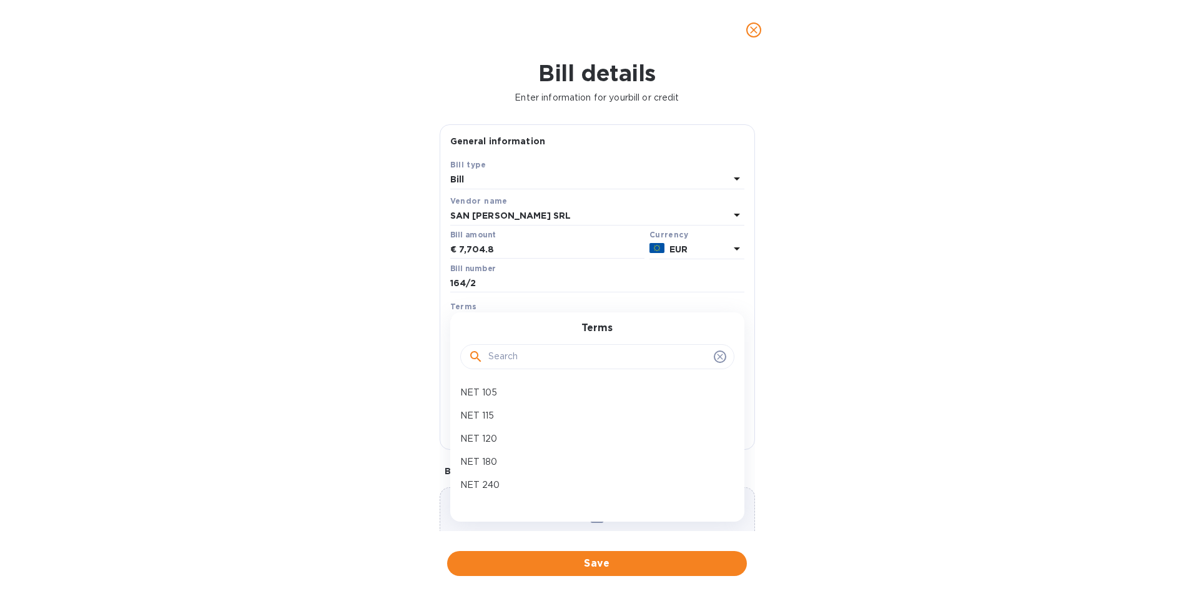
scroll to position [273, 0]
click at [484, 422] on p "NET 120" at bounding box center [592, 420] width 264 height 13
type input "02/07/2026"
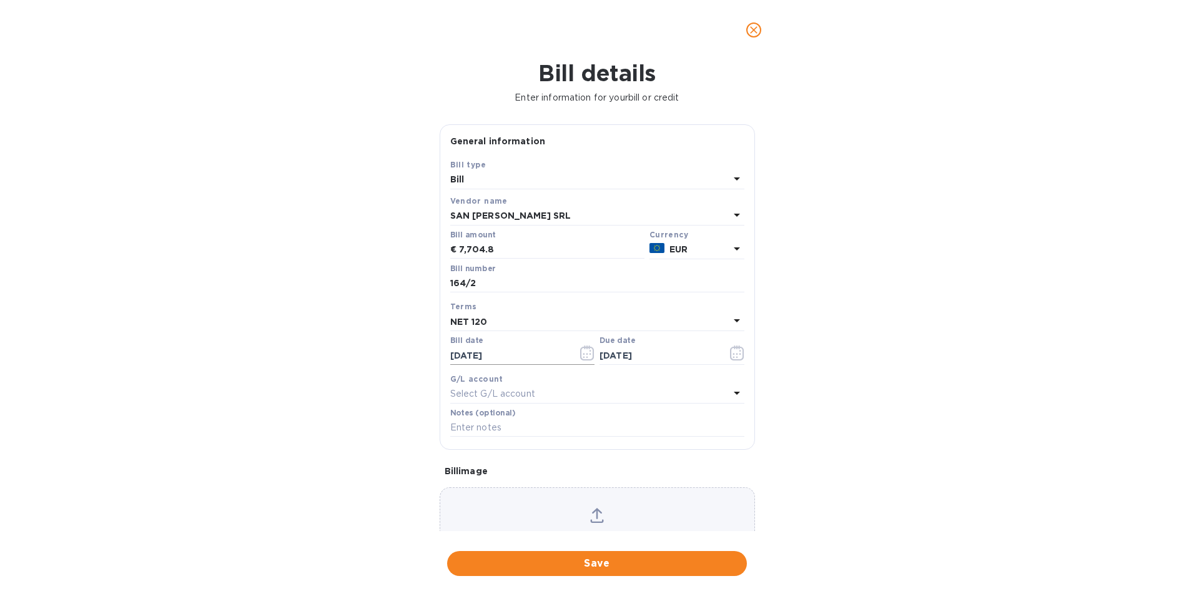
click at [580, 349] on icon "button" at bounding box center [587, 352] width 14 height 15
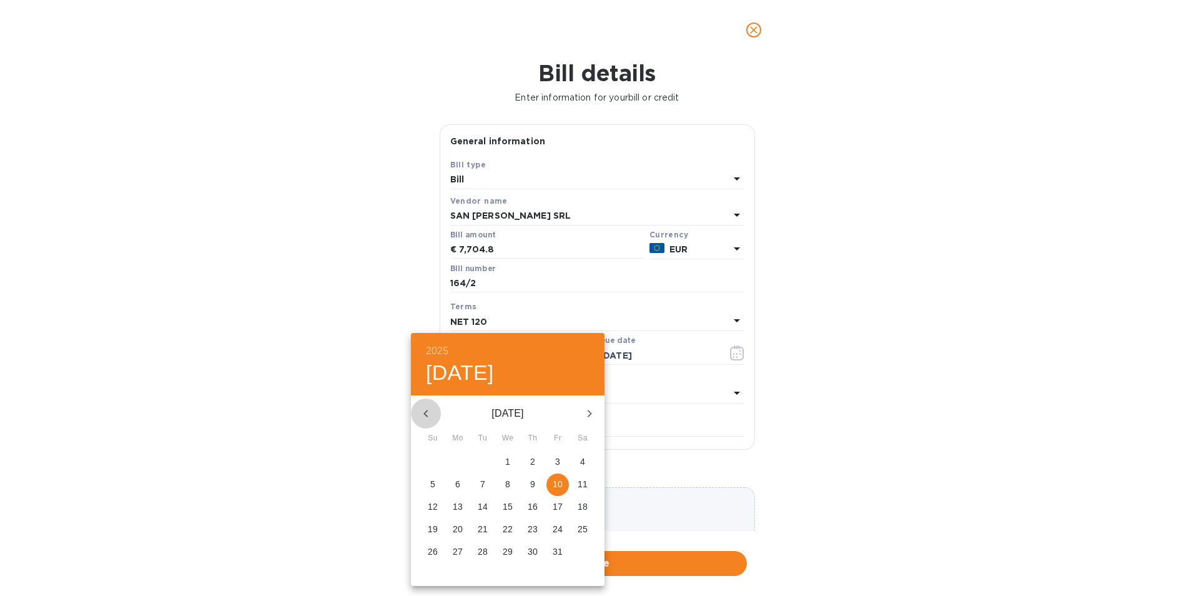
click at [426, 420] on icon "button" at bounding box center [425, 413] width 15 height 15
click at [426, 421] on button "button" at bounding box center [426, 413] width 30 height 30
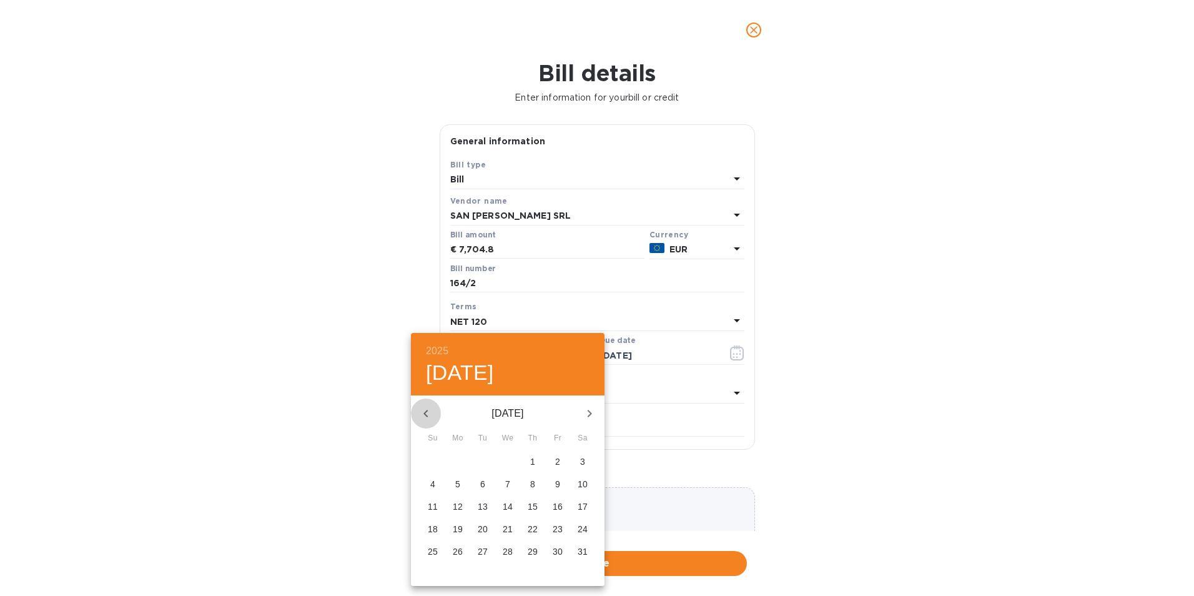
click at [426, 421] on button "button" at bounding box center [426, 413] width 30 height 30
click at [503, 479] on span "9" at bounding box center [507, 484] width 22 height 12
type input "04/09/2025"
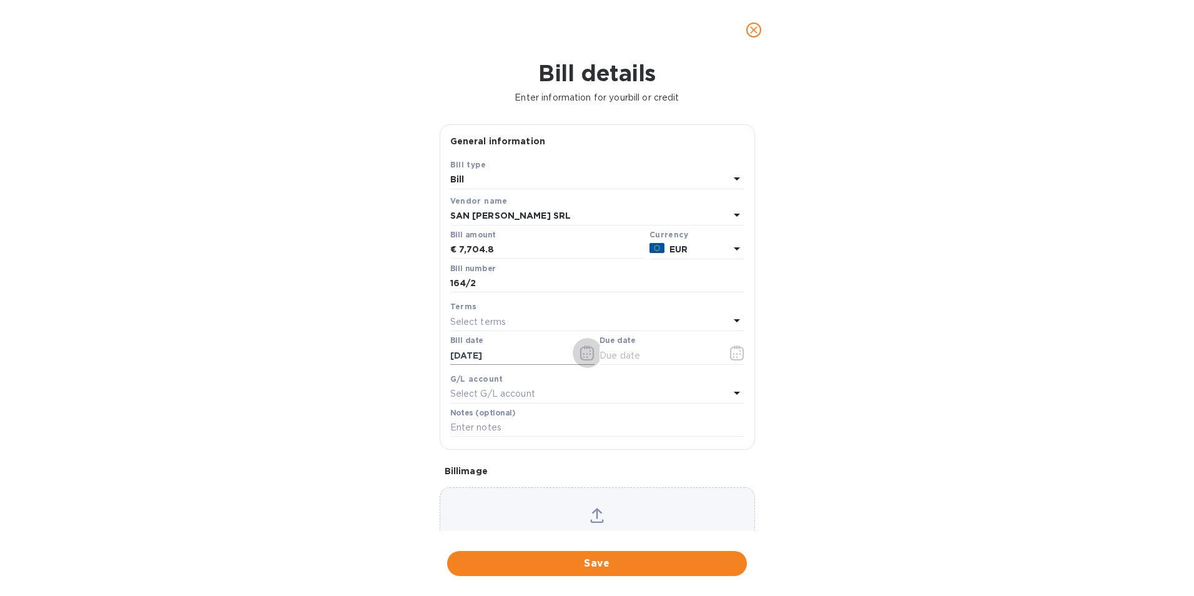
click at [585, 349] on icon "button" at bounding box center [587, 352] width 14 height 15
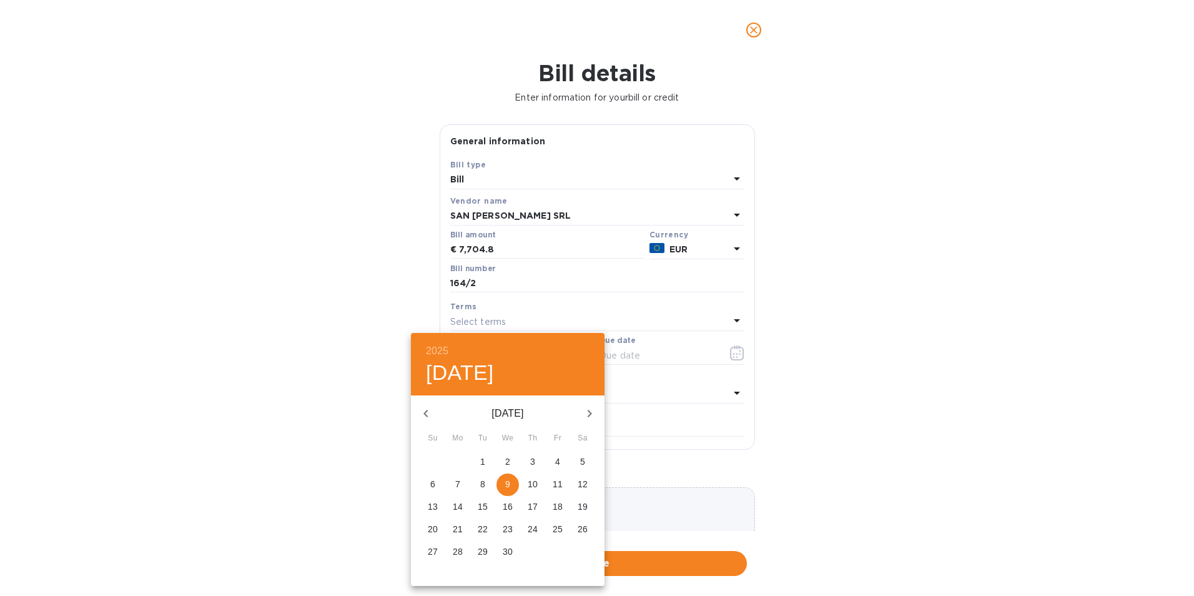
click at [549, 483] on span "11" at bounding box center [557, 484] width 22 height 12
type input "04/11/2025"
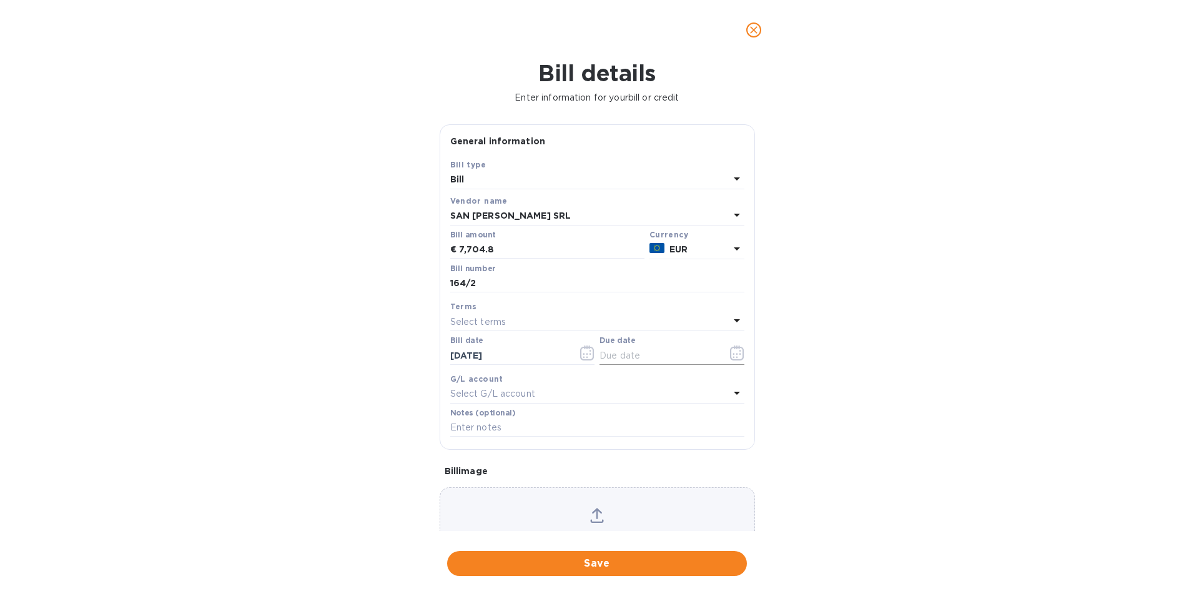
click at [652, 353] on input "text" at bounding box center [658, 355] width 118 height 19
type input "08/09/2025"
type input "City Moonlight Payment"
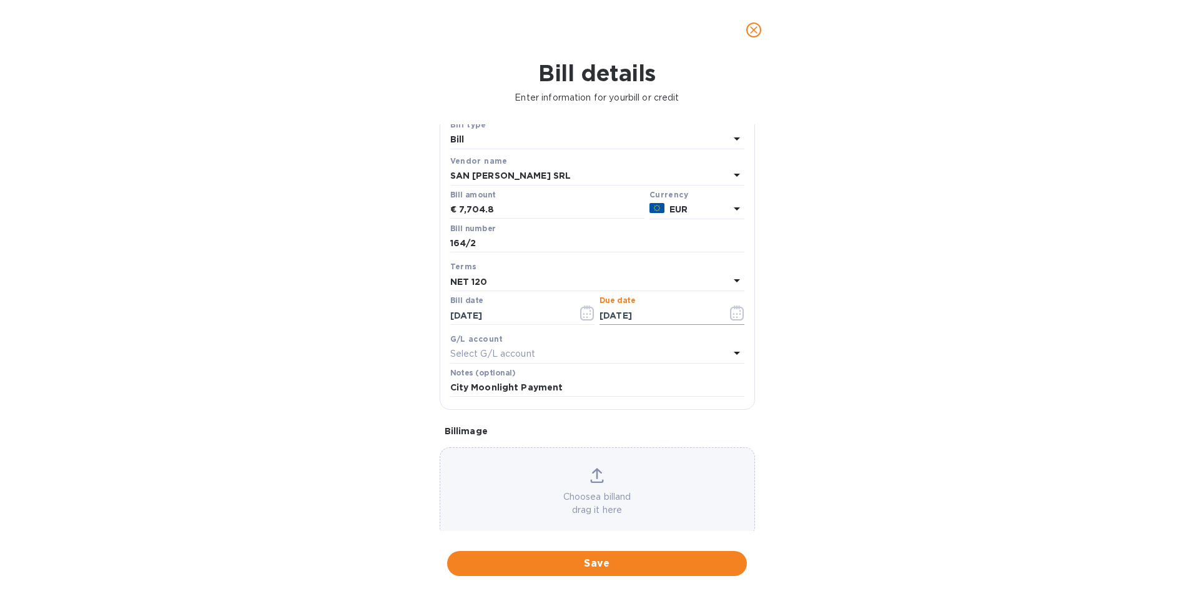
scroll to position [61, 0]
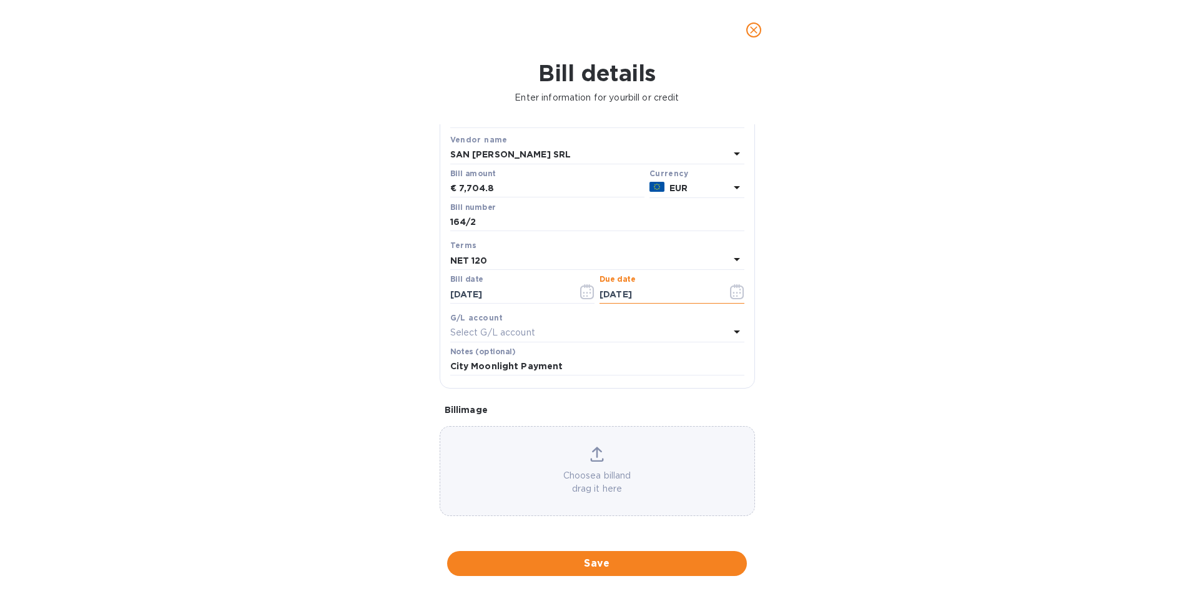
click at [592, 566] on span "Save" at bounding box center [597, 563] width 280 height 15
click at [756, 29] on icon "close" at bounding box center [753, 30] width 12 height 12
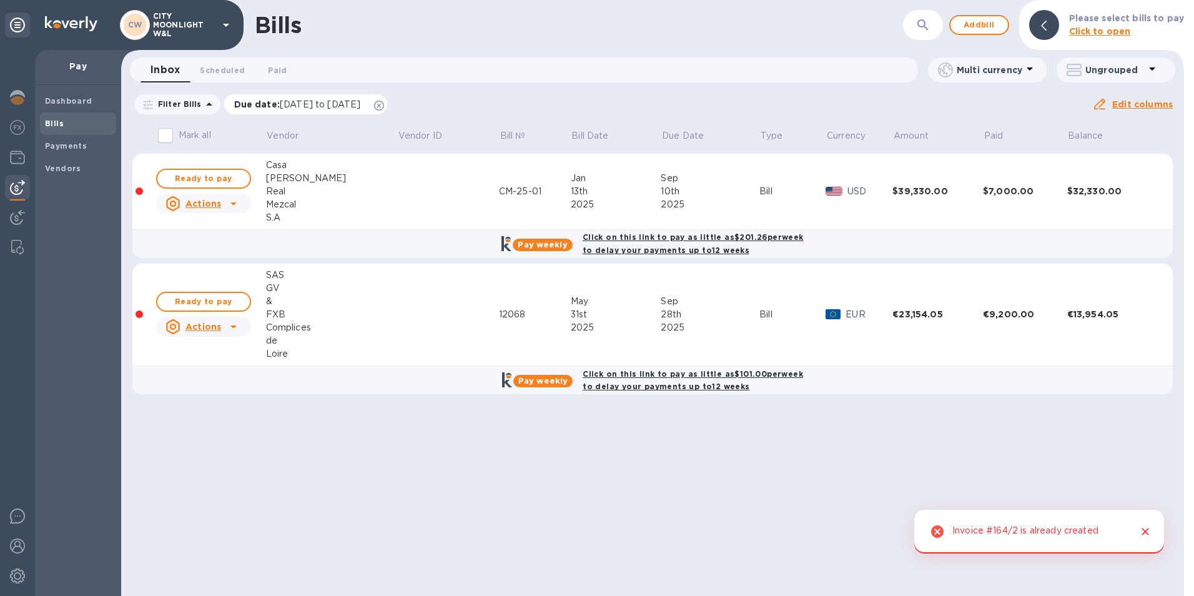
click at [384, 106] on icon at bounding box center [379, 106] width 10 height 10
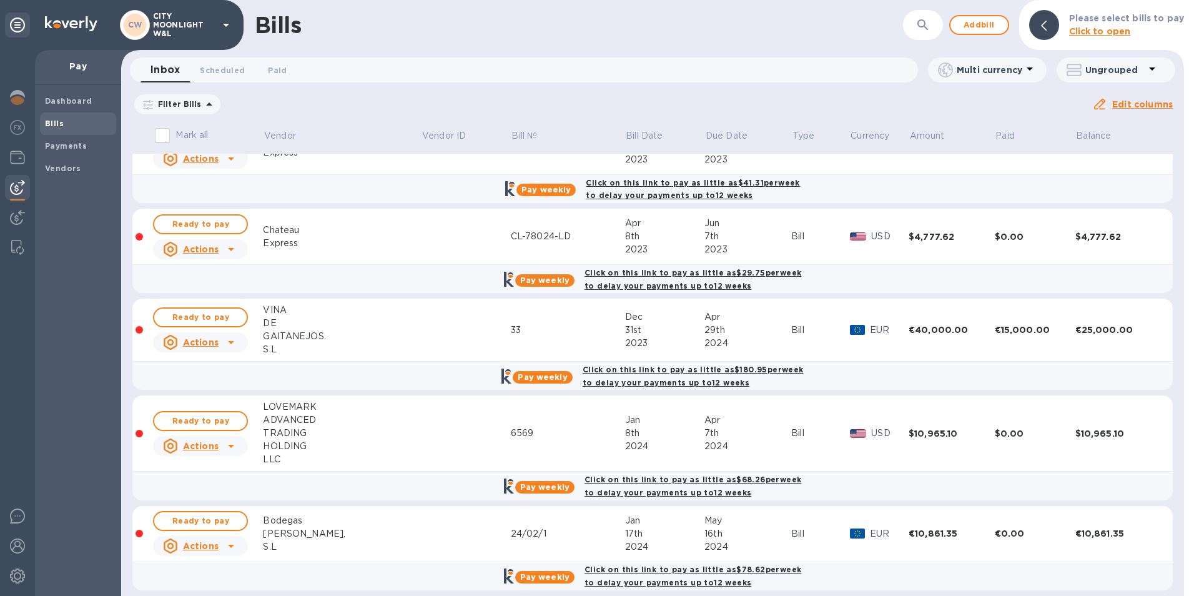
scroll to position [0, 0]
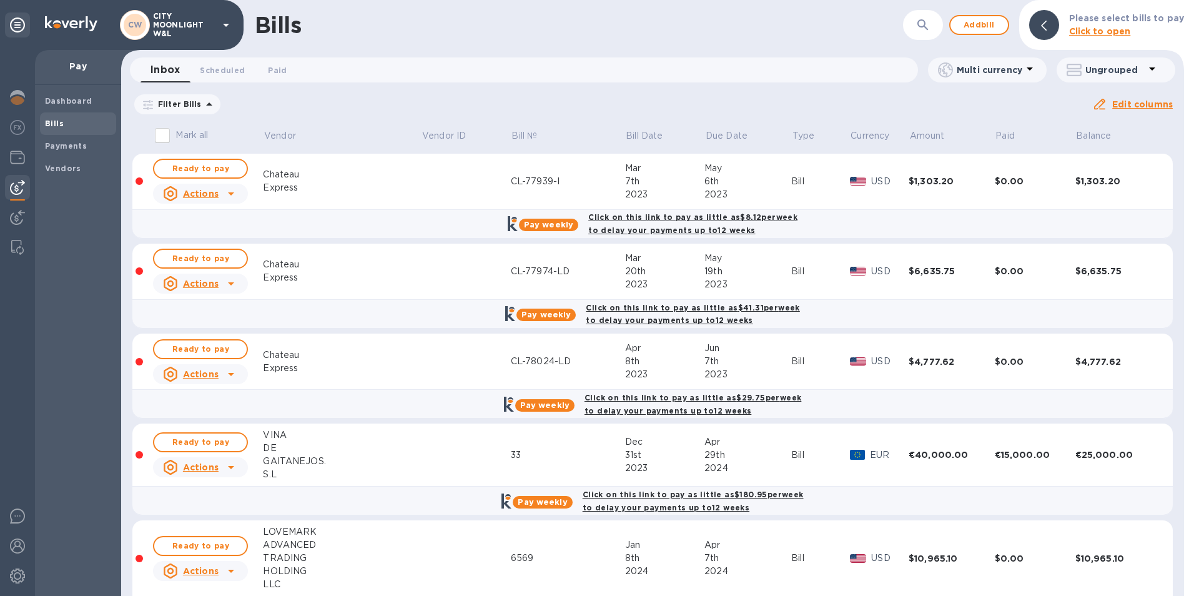
click at [191, 106] on p "Filter Bills" at bounding box center [177, 104] width 49 height 11
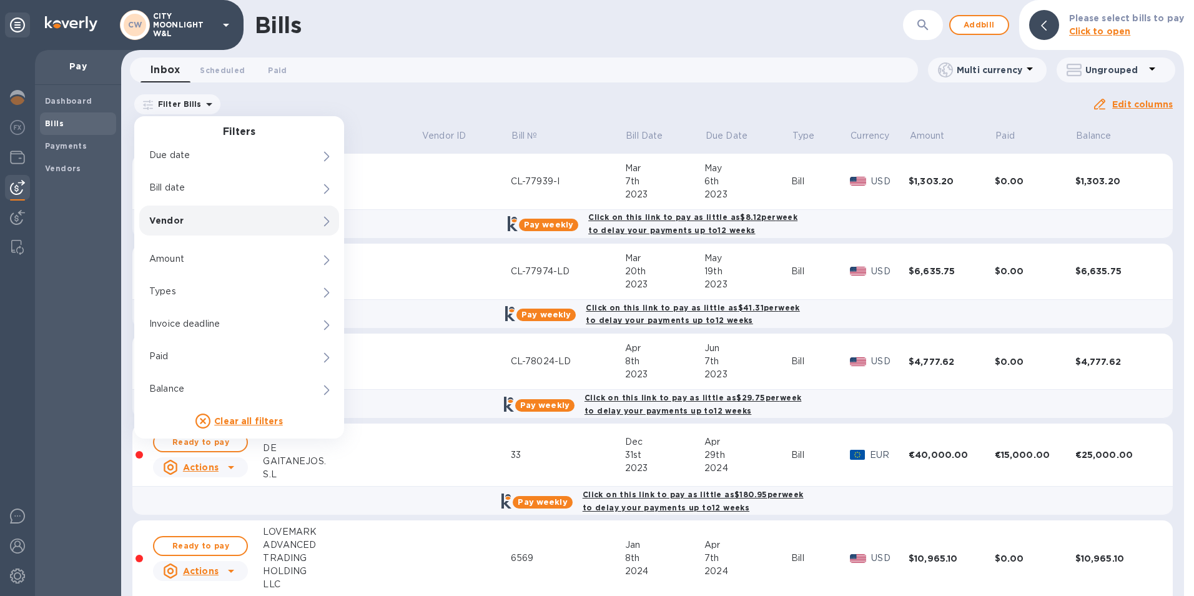
click at [205, 219] on p "Vendor" at bounding box center [217, 220] width 137 height 12
click at [426, 247] on input "Company vendor" at bounding box center [451, 246] width 167 height 19
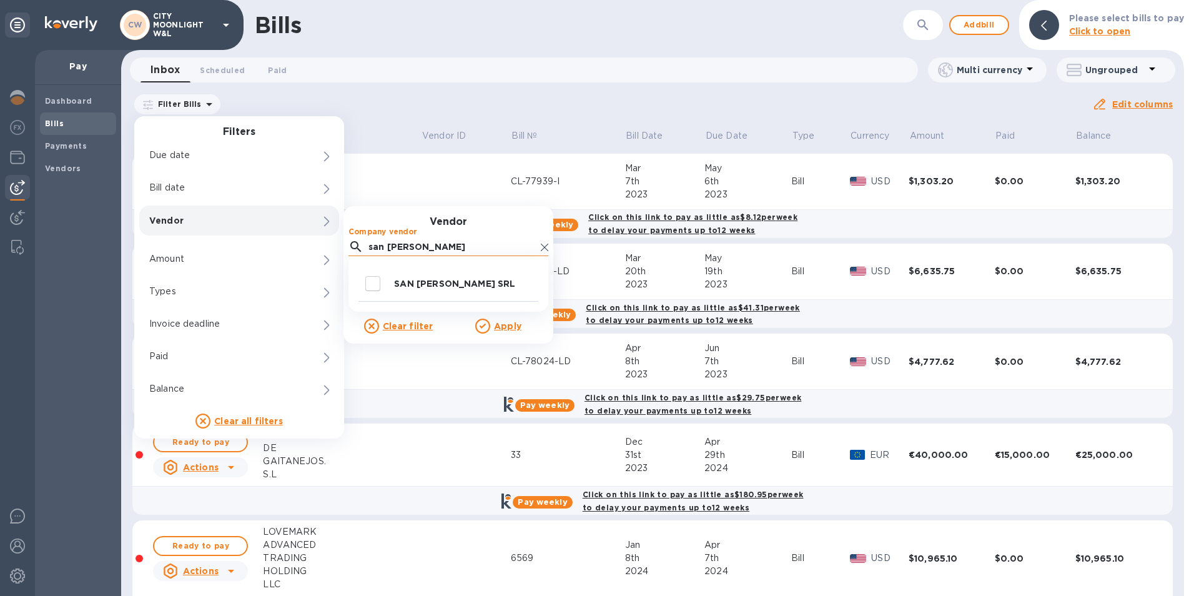
type input "san martino"
click at [373, 287] on input "decorative checkbox" at bounding box center [373, 283] width 26 height 26
checkbox input "true"
click at [511, 322] on u "Apply" at bounding box center [507, 326] width 27 height 10
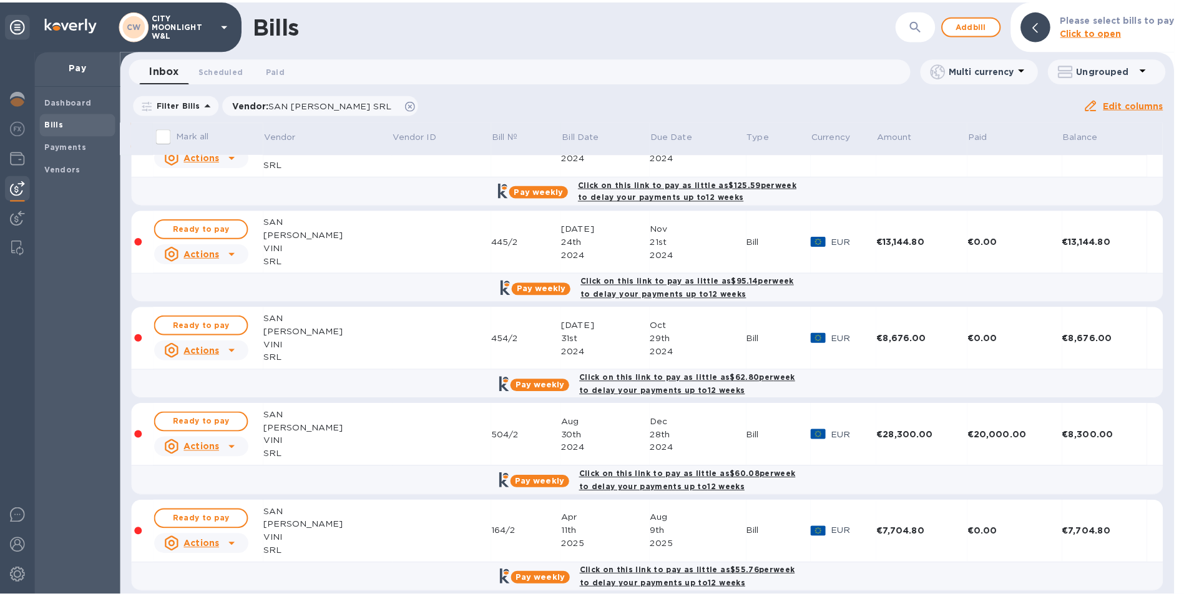
scroll to position [144, 0]
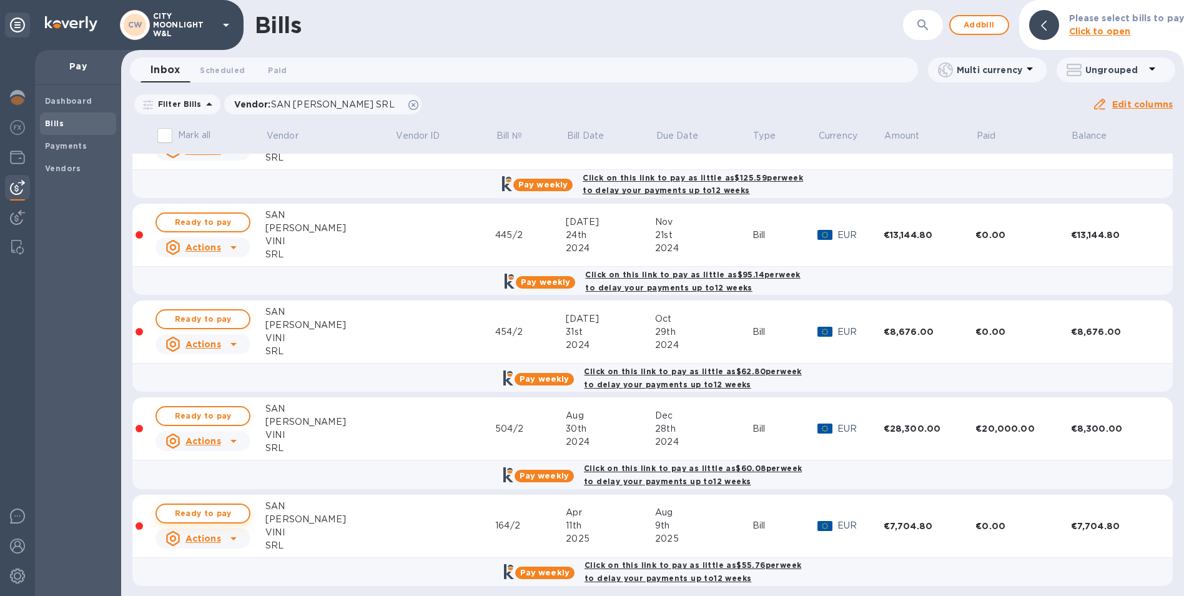
click at [195, 510] on span "Ready to pay" at bounding box center [203, 513] width 72 height 15
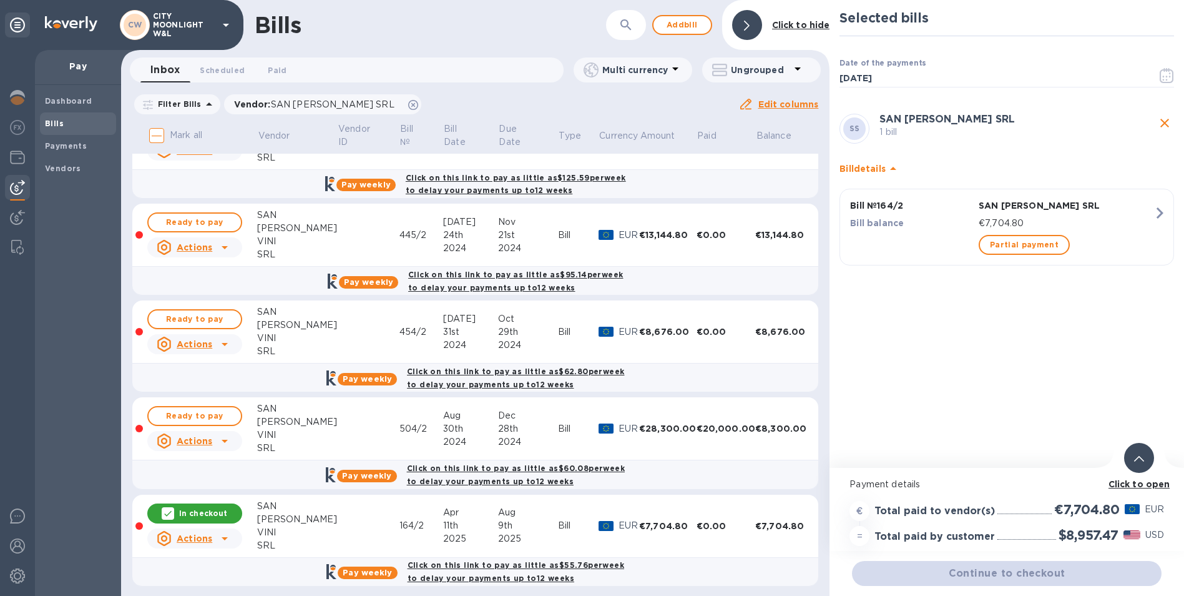
scroll to position [9, 0]
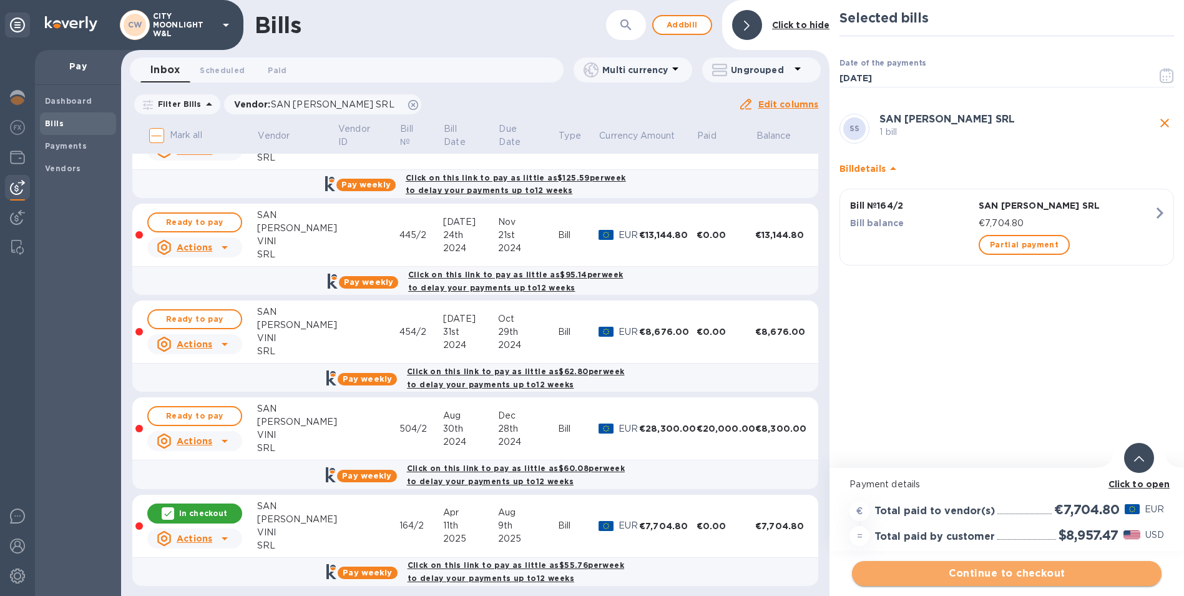
click at [1044, 566] on span "Continue to checkout" at bounding box center [1007, 573] width 290 height 15
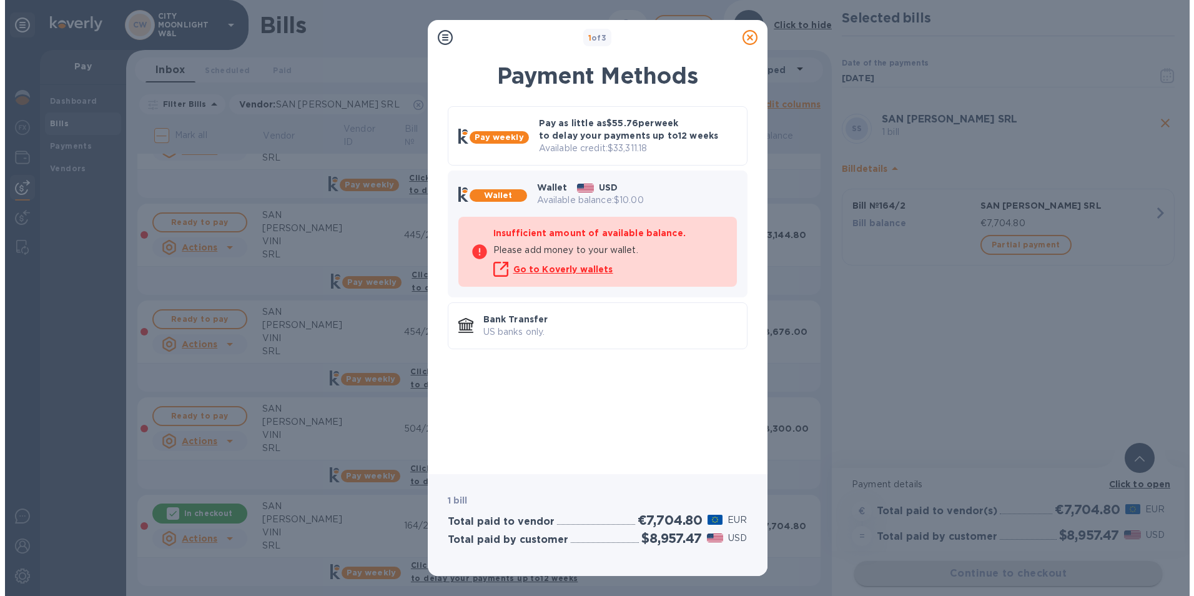
scroll to position [0, 0]
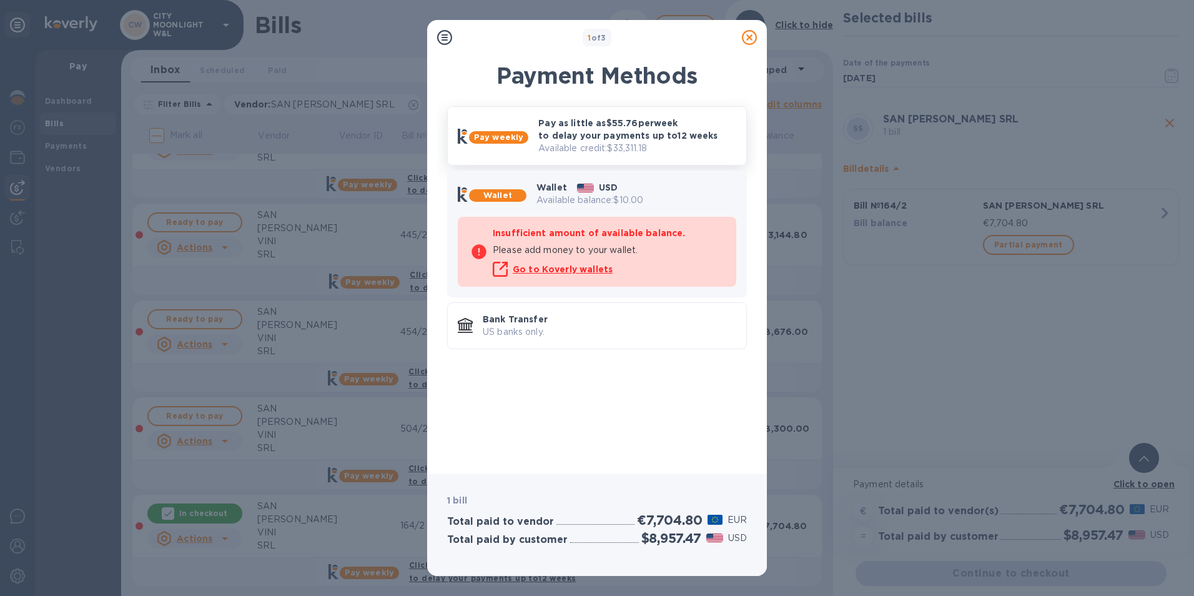
click at [558, 127] on p "Pay as little as $55.76 per week to delay your payments up to 12 weeks" at bounding box center [637, 129] width 198 height 25
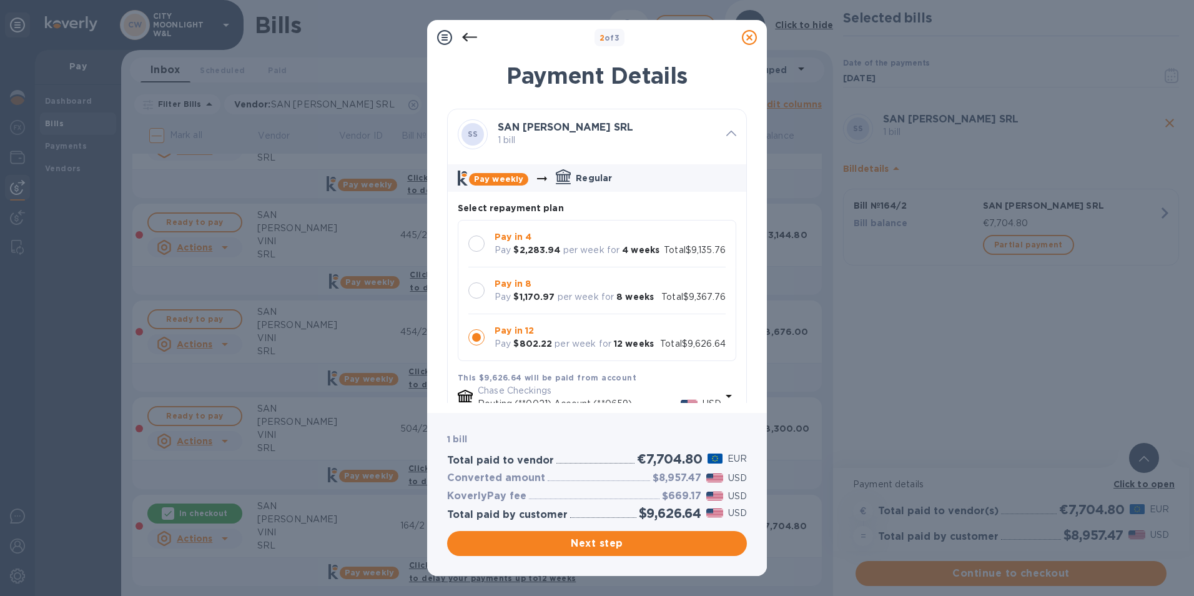
click at [474, 242] on div at bounding box center [476, 243] width 16 height 16
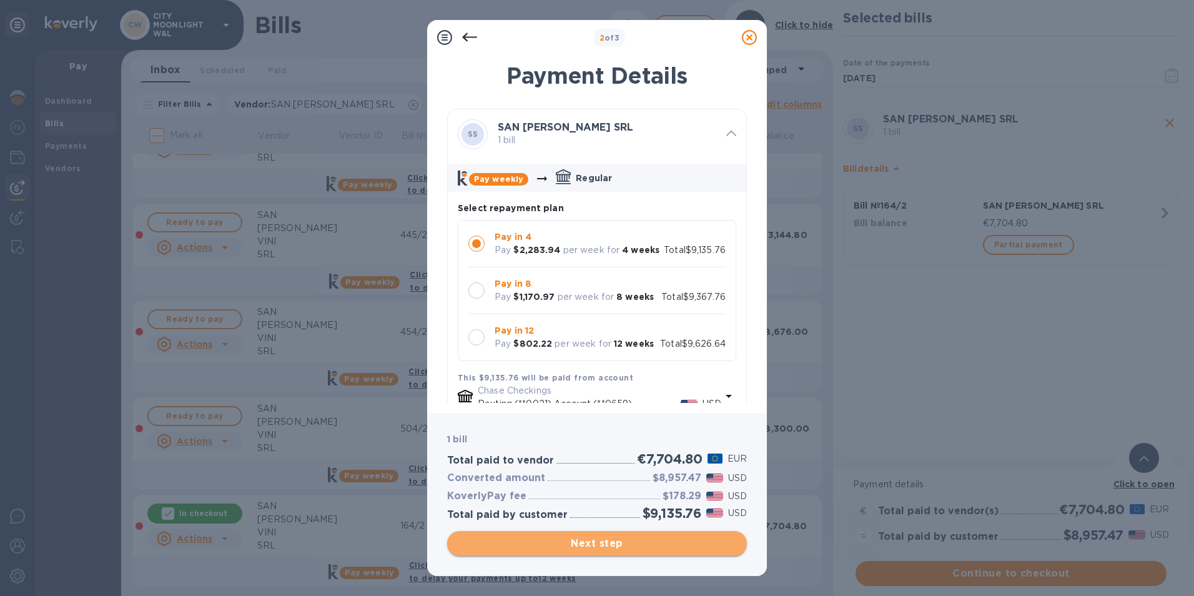
click at [620, 544] on span "Next step" at bounding box center [597, 543] width 280 height 15
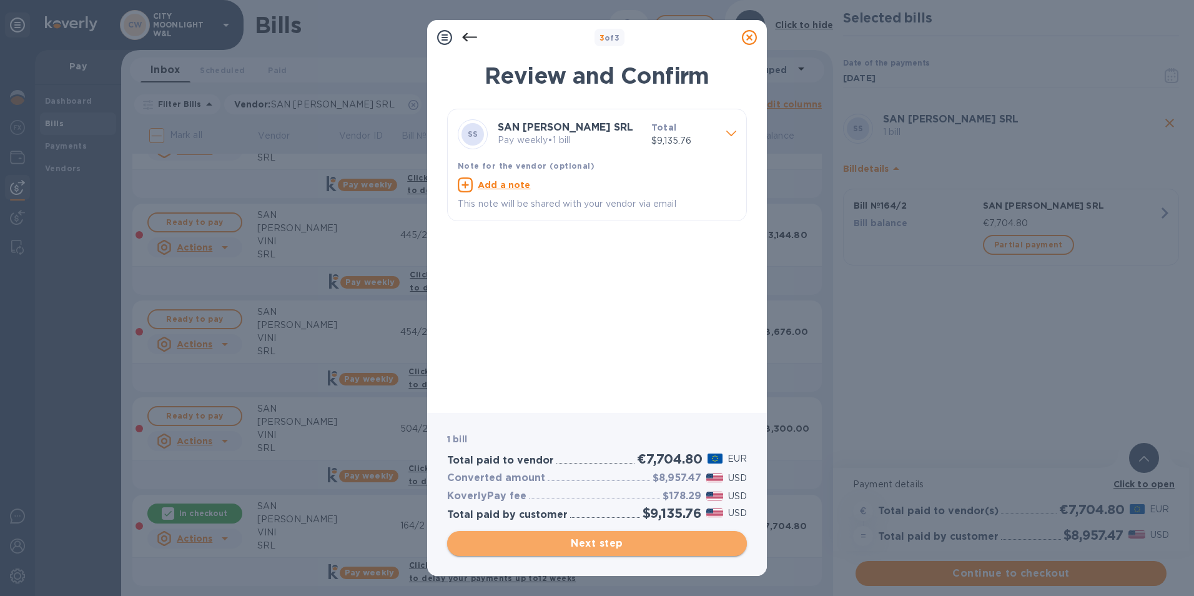
click at [633, 537] on span "Next step" at bounding box center [597, 543] width 280 height 15
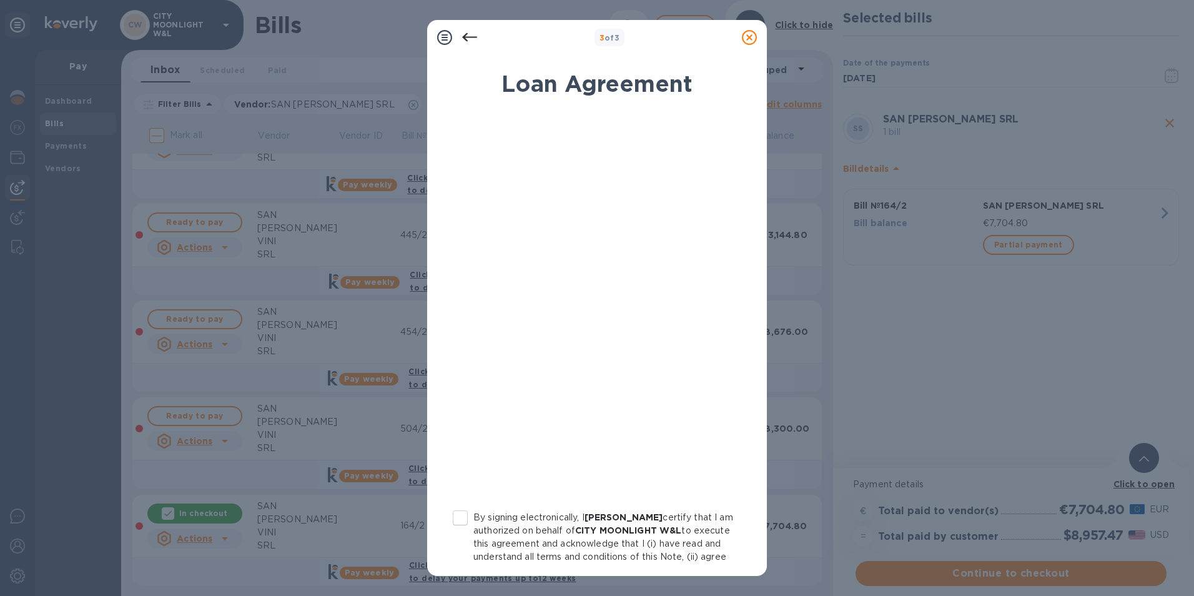
click at [464, 515] on input "By signing electronically, I Edali Graterol certify that I am authorized on beh…" at bounding box center [460, 517] width 26 height 26
checkbox input "true"
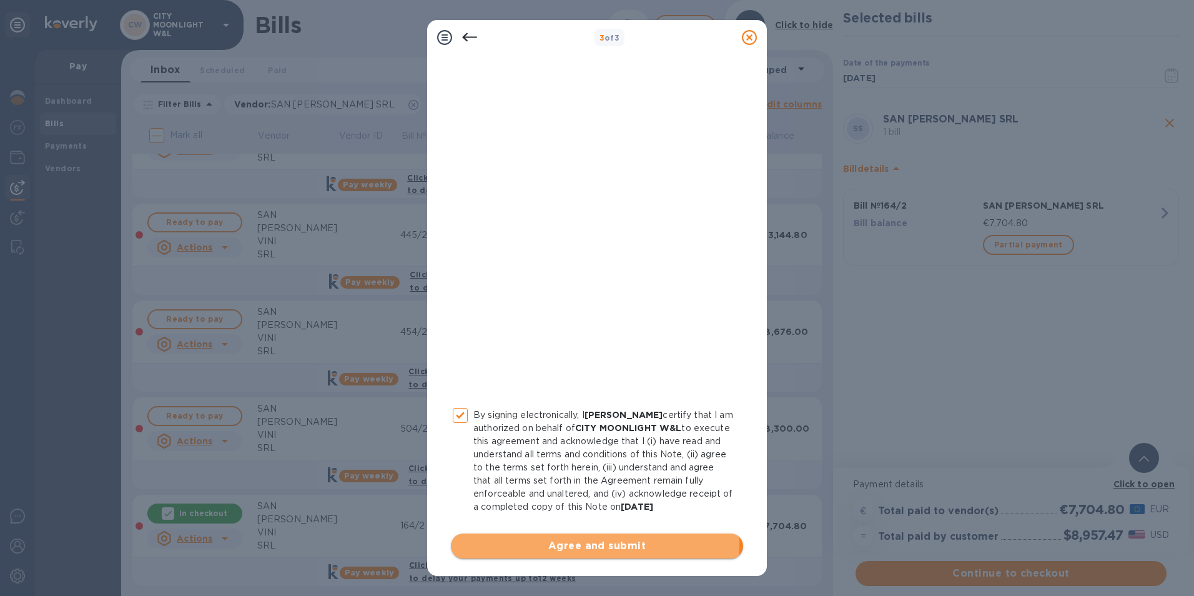
click at [549, 543] on span "Agree and submit" at bounding box center [597, 545] width 272 height 15
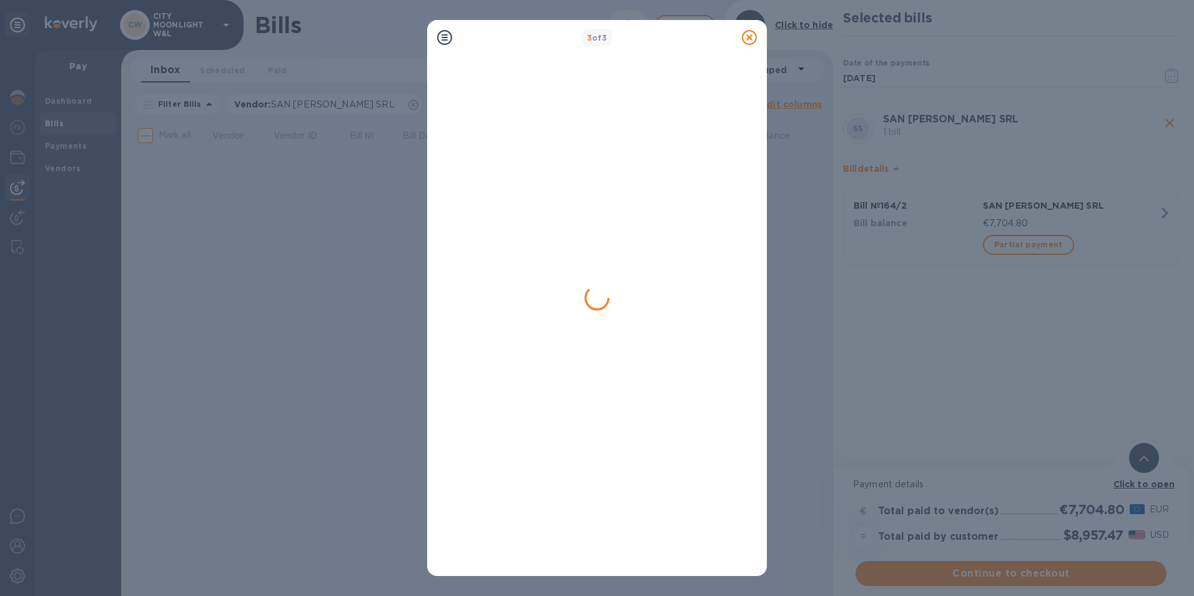
scroll to position [0, 0]
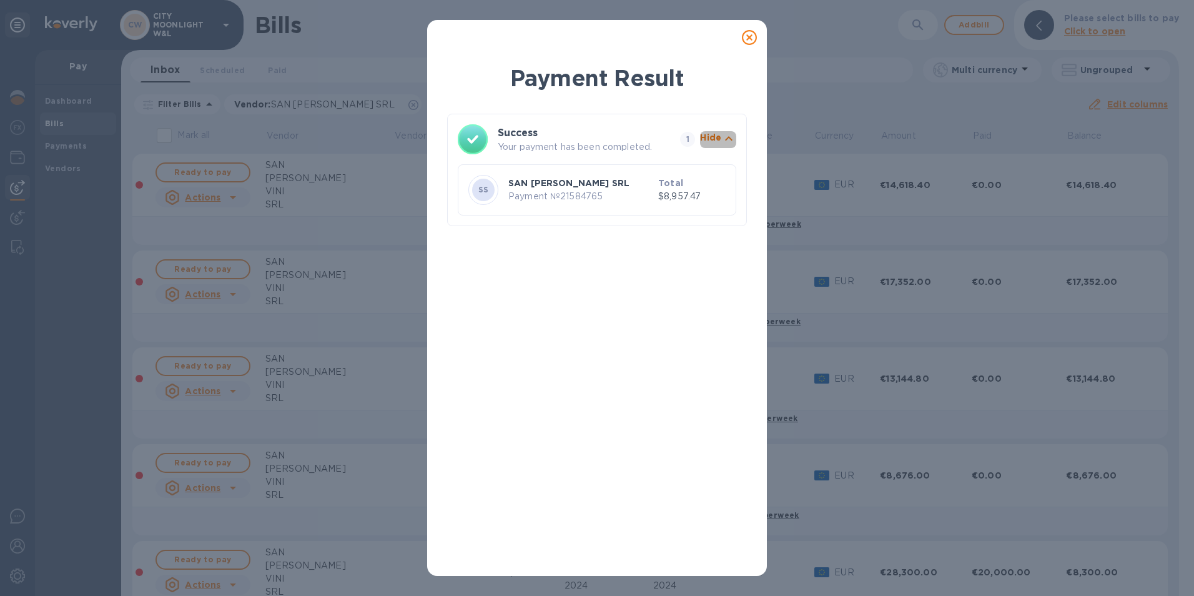
click at [722, 134] on icon "button" at bounding box center [728, 138] width 15 height 15
click at [713, 139] on p "Show" at bounding box center [708, 137] width 26 height 12
click at [752, 39] on icon at bounding box center [749, 37] width 15 height 15
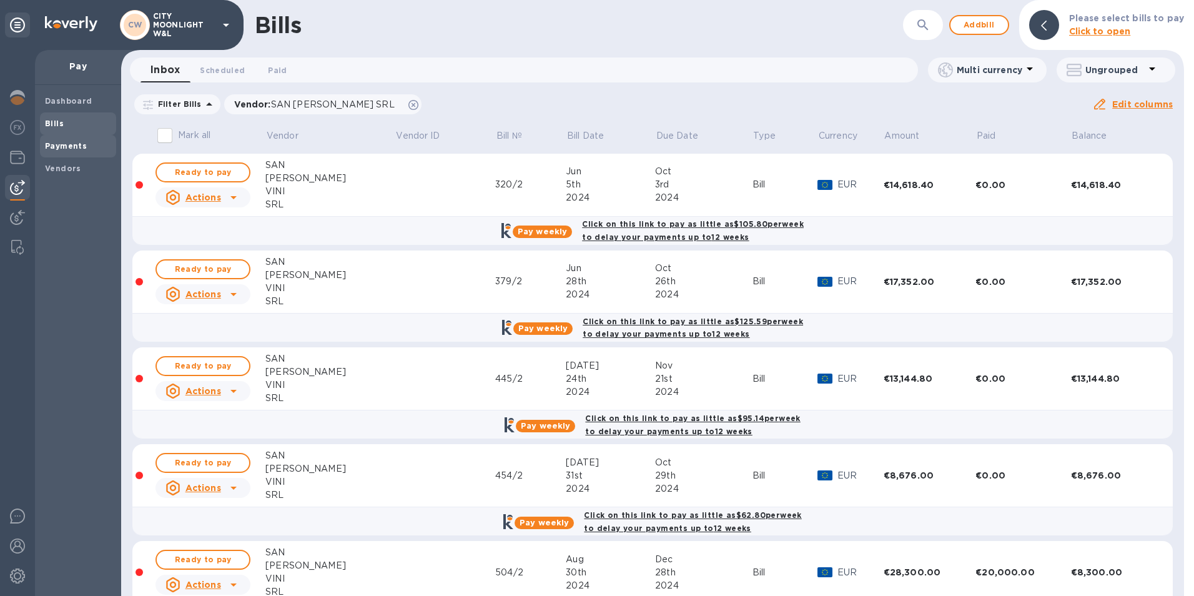
click at [73, 144] on b "Payments" at bounding box center [66, 145] width 42 height 9
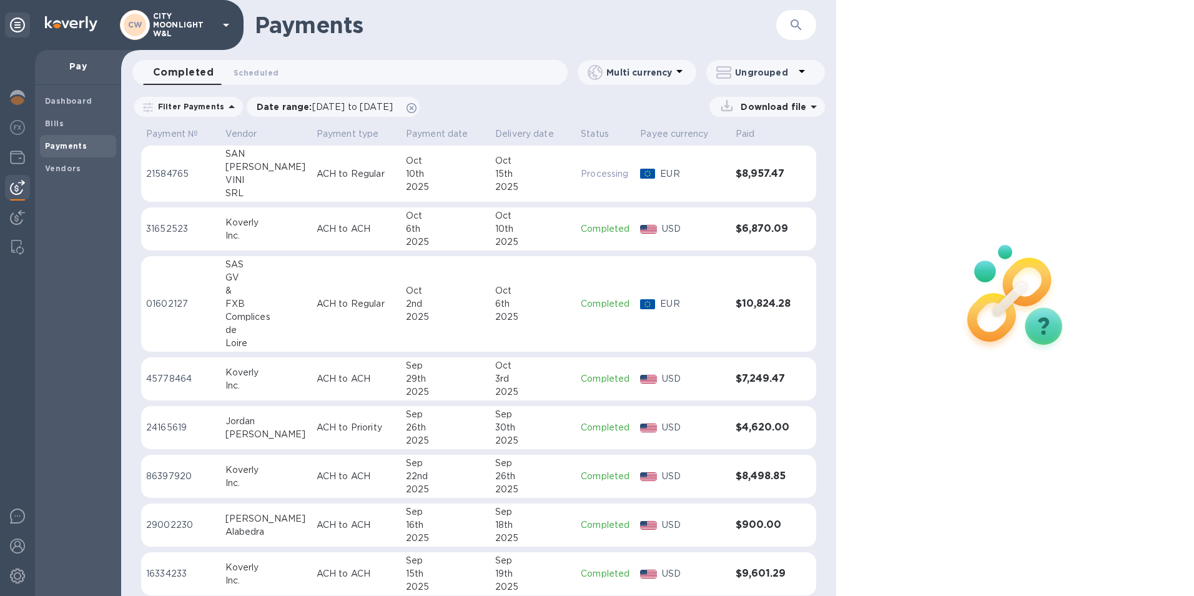
click at [169, 169] on p "21584765" at bounding box center [180, 173] width 69 height 13
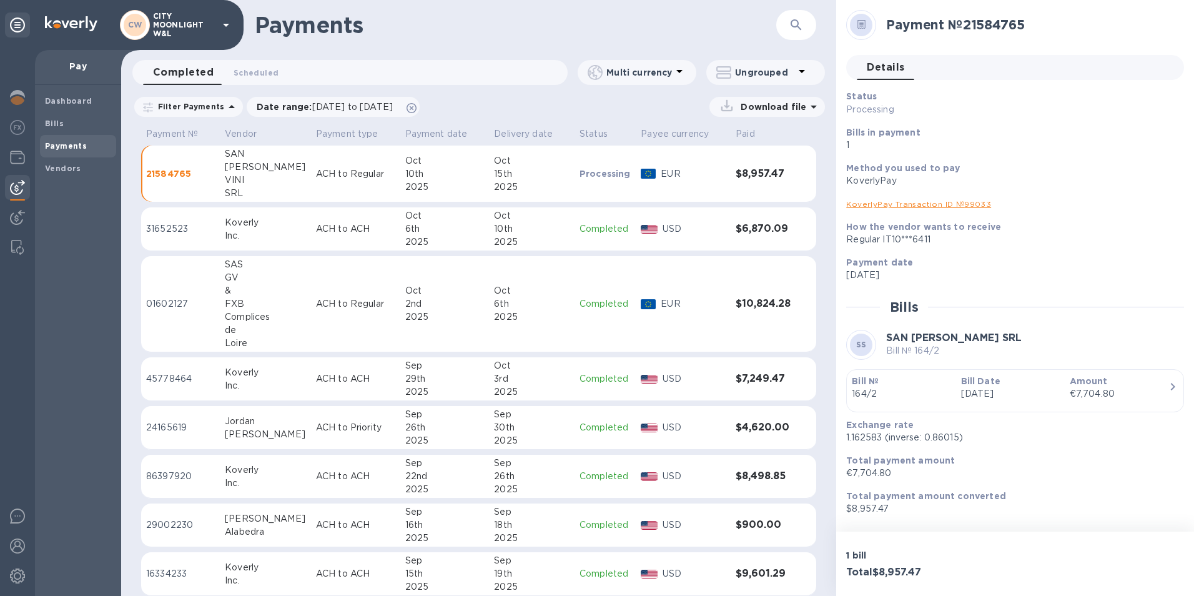
click at [176, 306] on p "01602127" at bounding box center [180, 303] width 69 height 13
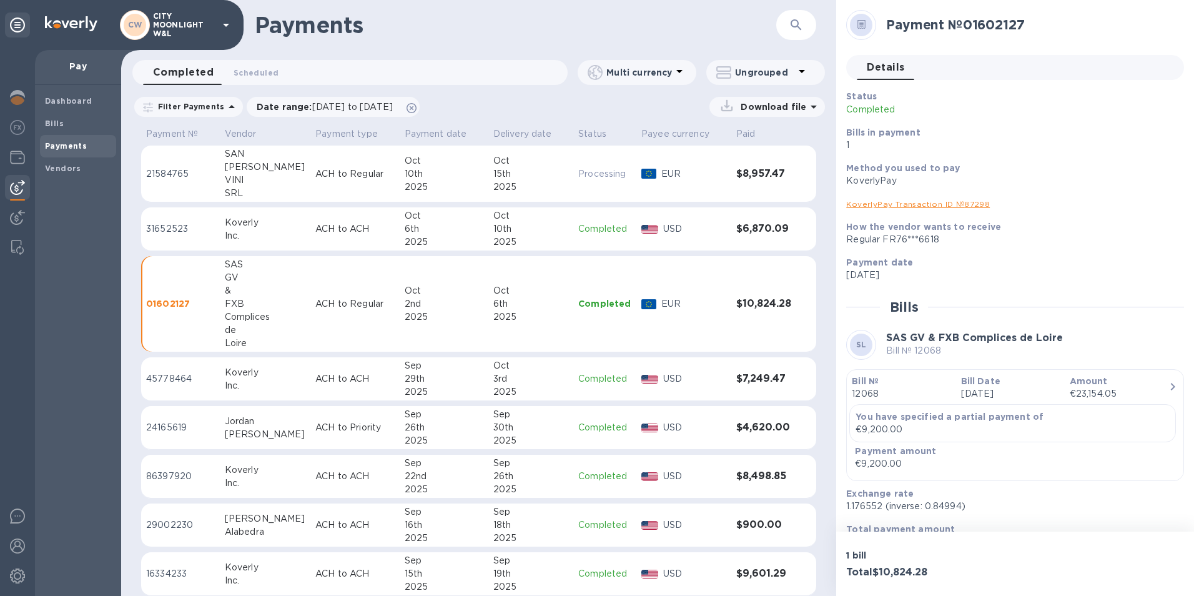
click at [181, 223] on p "31652523" at bounding box center [180, 228] width 69 height 13
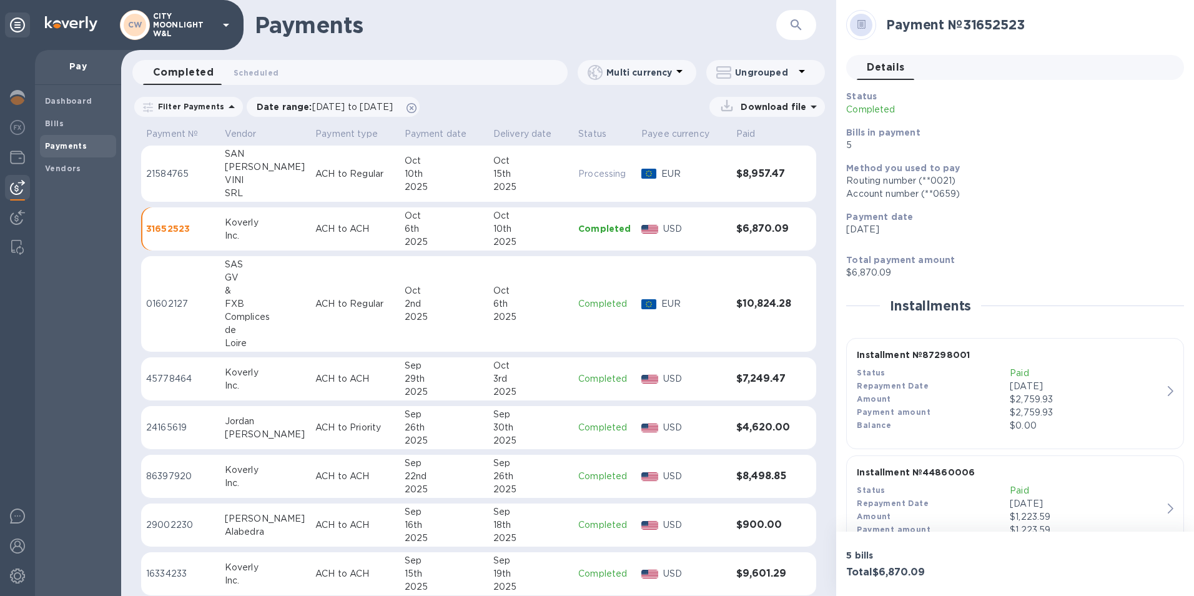
click at [178, 168] on p "21584765" at bounding box center [180, 173] width 69 height 13
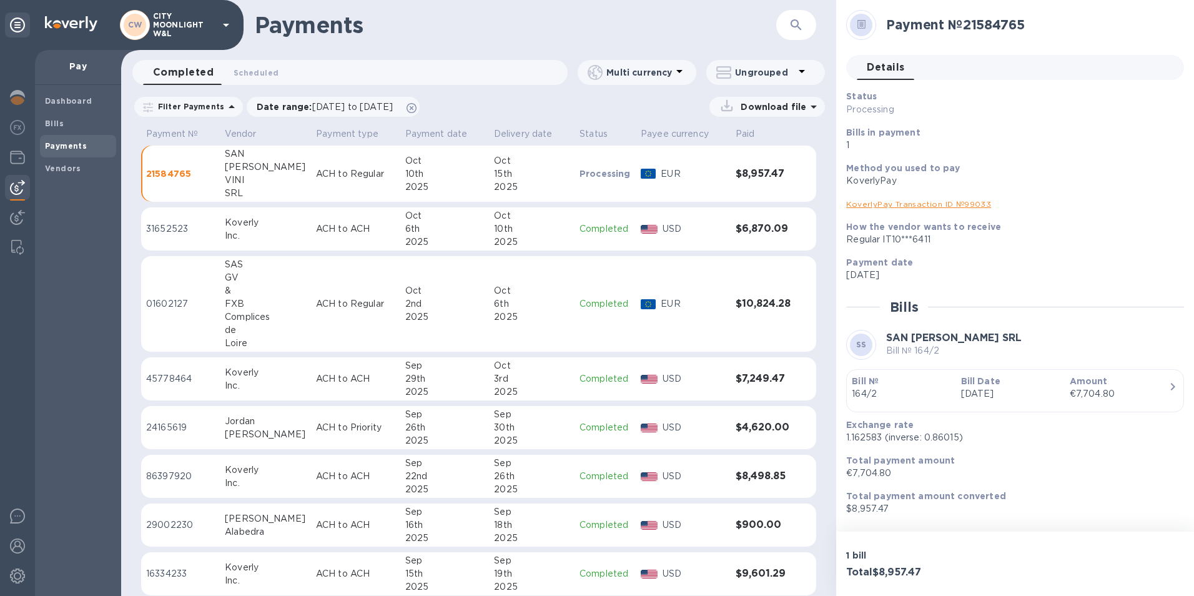
click at [164, 313] on td "01602127" at bounding box center [180, 304] width 79 height 96
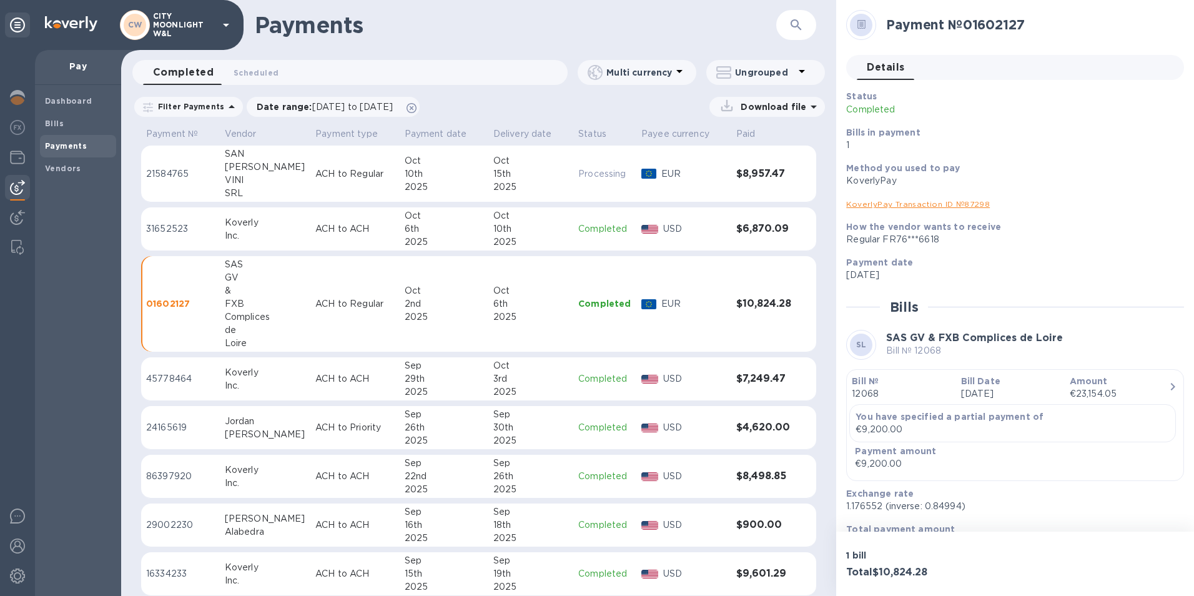
click at [180, 161] on td "21584765" at bounding box center [180, 173] width 79 height 57
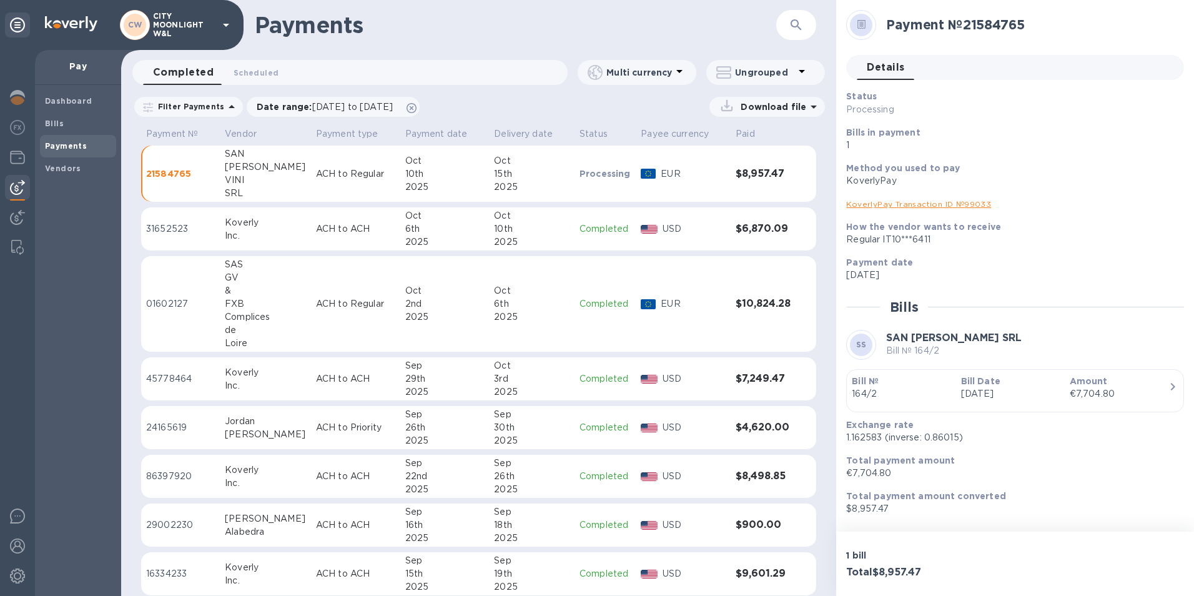
click at [157, 230] on p "31652523" at bounding box center [180, 228] width 69 height 13
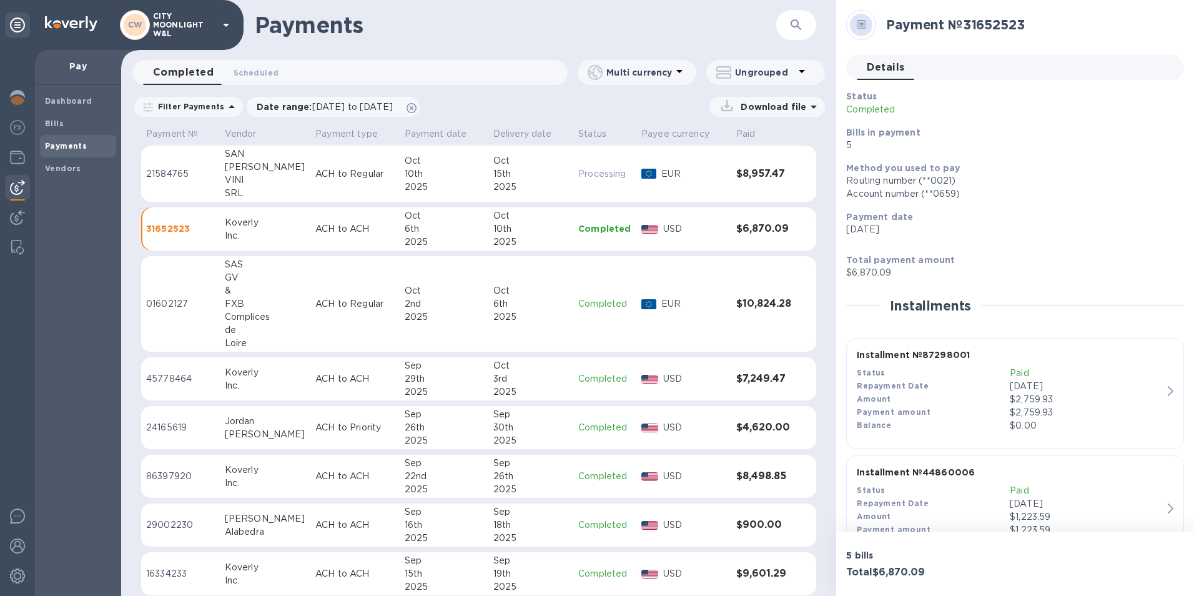
click at [174, 169] on p "21584765" at bounding box center [180, 173] width 69 height 13
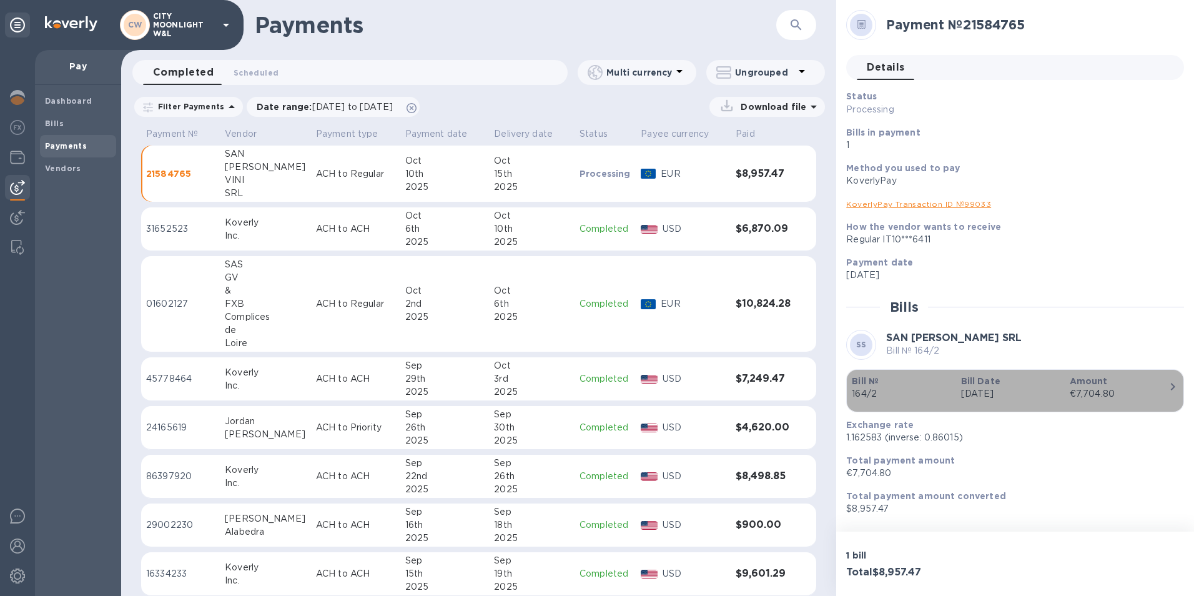
click at [1173, 379] on icon "button" at bounding box center [1172, 386] width 15 height 15
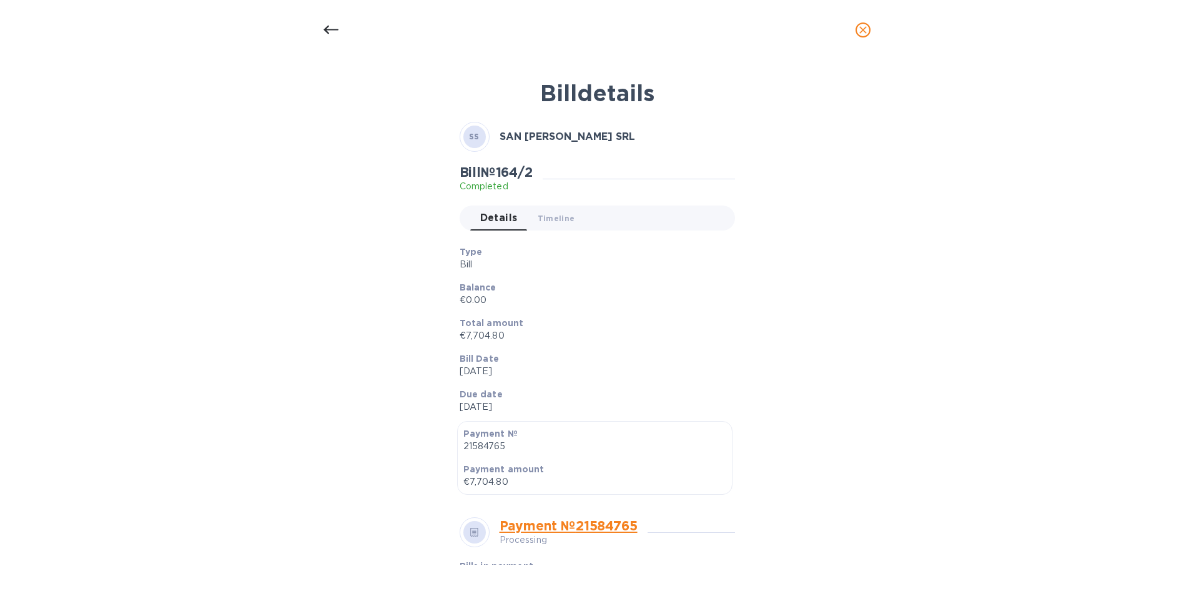
click at [486, 447] on p "21584765" at bounding box center [594, 446] width 263 height 13
copy p "21584765"
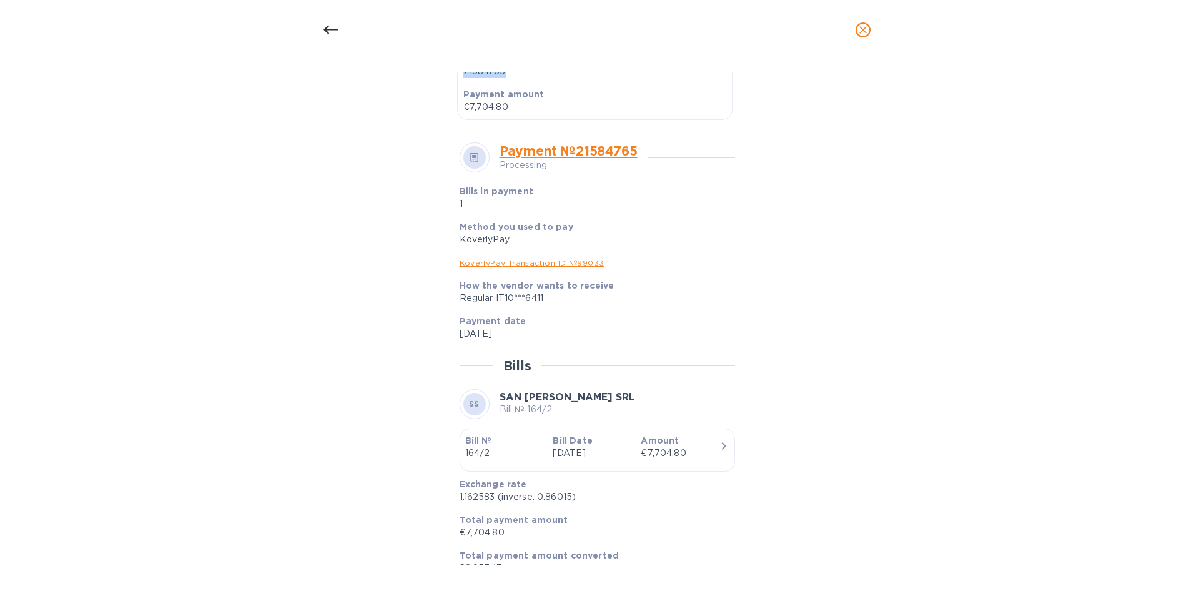
scroll to position [392, 0]
